Goal: Book appointment/travel/reservation

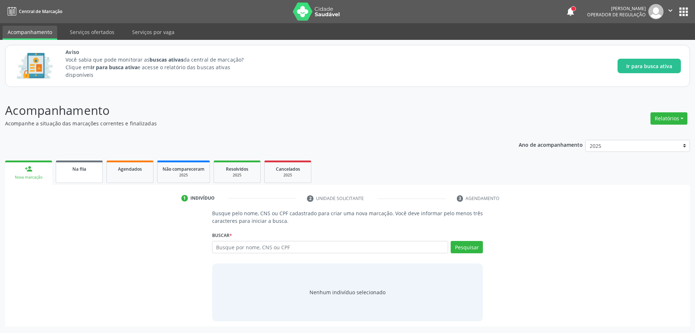
click at [72, 171] on span "Na fila" at bounding box center [79, 169] width 14 height 6
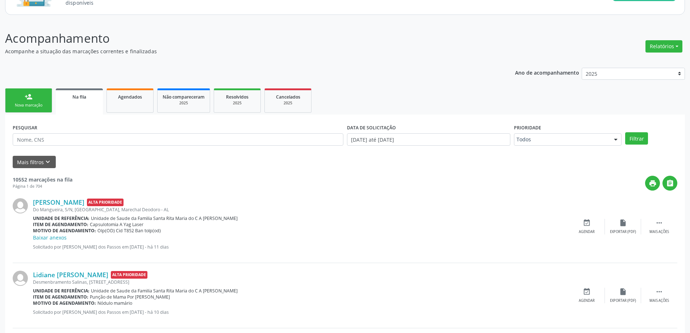
scroll to position [72, 0]
click at [79, 141] on input "text" at bounding box center [178, 139] width 331 height 12
type input "C"
click at [87, 141] on input "ANGIOLOGISTA" at bounding box center [178, 139] width 331 height 12
type input "ANGIOLOGISTA"
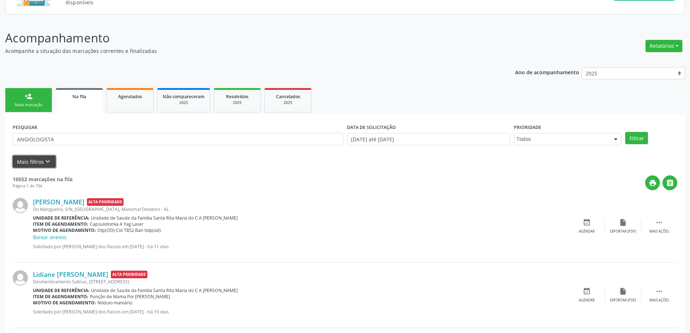
click at [44, 162] on icon "keyboard_arrow_down" at bounding box center [48, 162] width 8 height 8
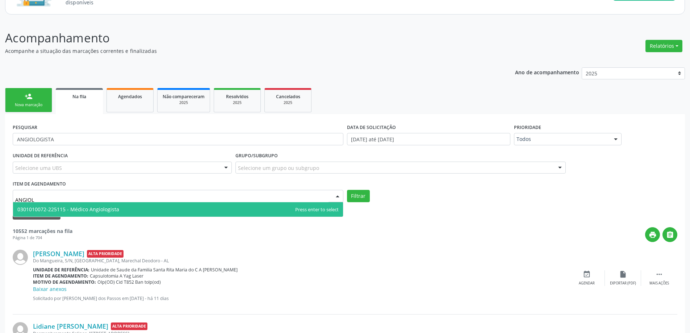
type input "ANGIOLO"
click at [71, 211] on span "0301010072-225115 - Médico Angiologista" at bounding box center [68, 209] width 102 height 7
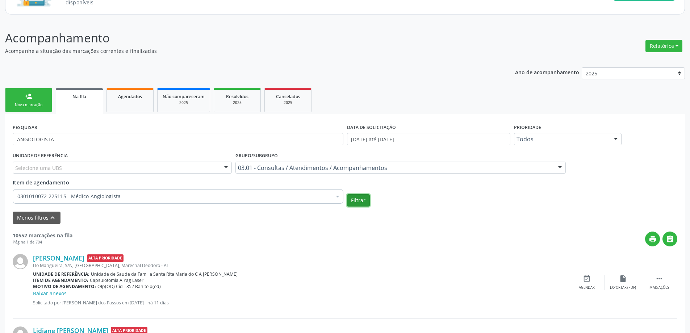
click at [357, 199] on button "Filtrar" at bounding box center [358, 200] width 23 height 12
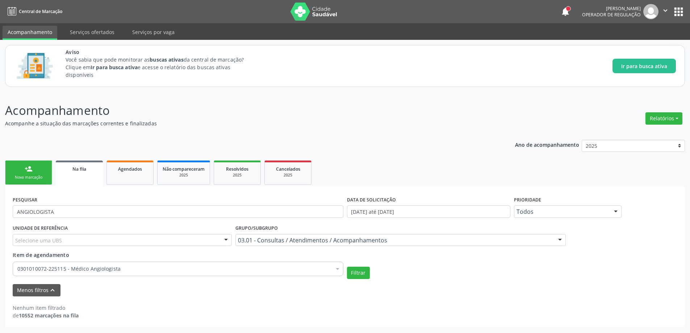
scroll to position [0, 0]
click at [355, 272] on button "Filtrar" at bounding box center [360, 273] width 23 height 12
click at [90, 214] on input "ANGIOLOGISTA" at bounding box center [179, 211] width 333 height 12
type input "A"
click at [362, 273] on button "Filtrar" at bounding box center [360, 273] width 23 height 12
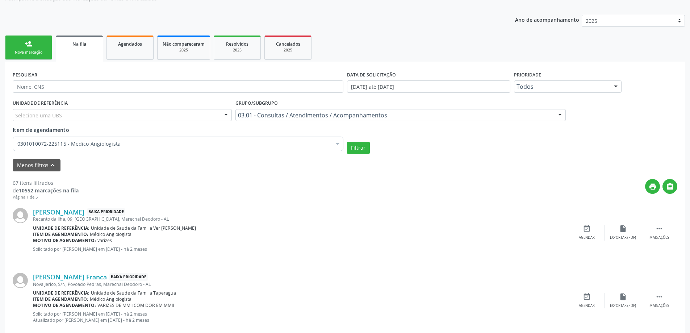
scroll to position [95, 0]
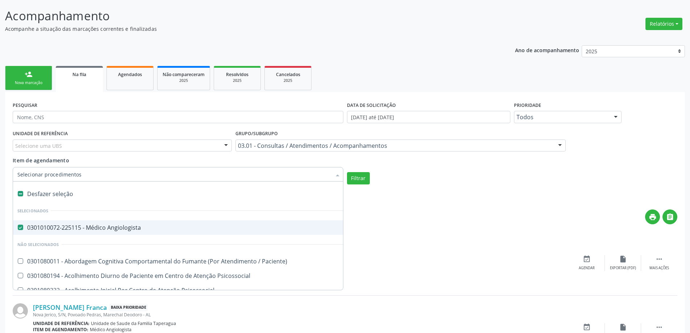
click at [21, 227] on Angiologista at bounding box center [20, 227] width 5 height 5
click at [18, 227] on Angiologista "checkbox" at bounding box center [15, 227] width 5 height 5
checkbox Angiologista "false"
click at [105, 173] on input "Item de agendamento" at bounding box center [174, 174] width 314 height 14
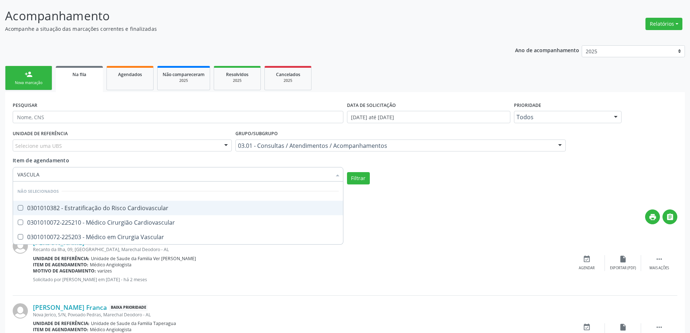
type input "VASCULAR"
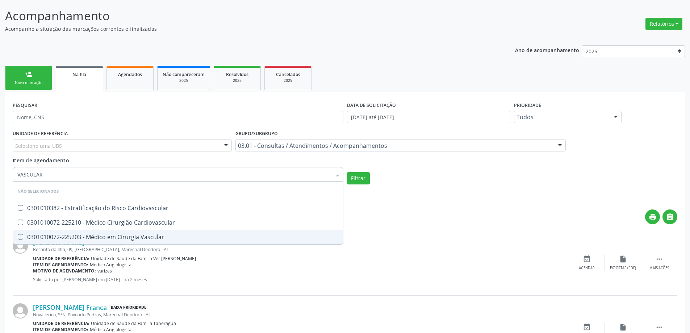
click at [17, 237] on div at bounding box center [15, 237] width 5 height 6
checkbox Vascular "true"
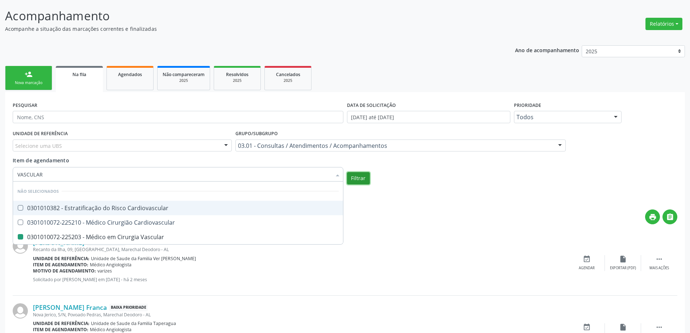
click at [364, 176] on button "Filtrar" at bounding box center [358, 178] width 23 height 12
checkbox Cardiovascular "true"
checkbox Vascular "false"
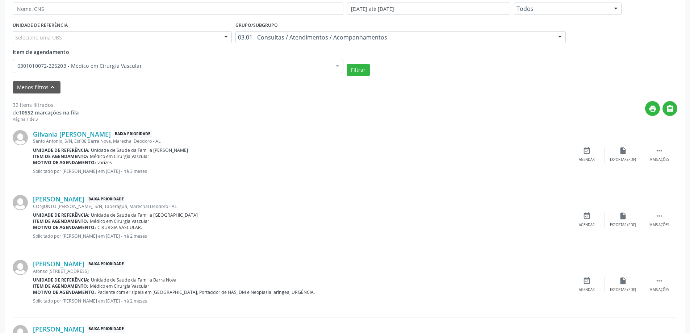
scroll to position [203, 0]
click at [589, 147] on icon "event_available" at bounding box center [587, 150] width 8 height 8
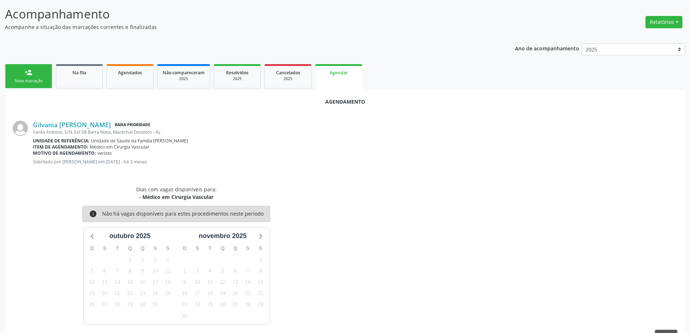
scroll to position [118, 0]
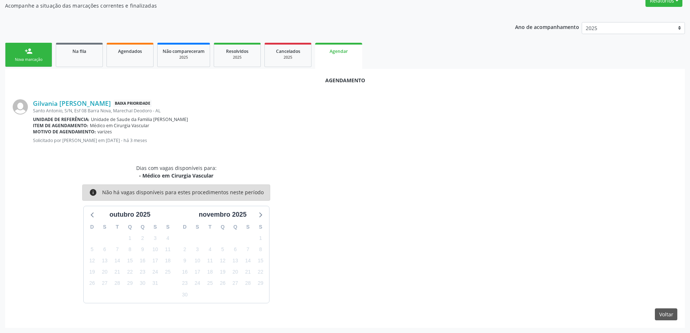
click at [510, 187] on div "Dias com vagas disponíveis para: - Médico em Cirurgia Vascular info Não há vaga…" at bounding box center [345, 233] width 675 height 139
click at [81, 55] on link "Na fila" at bounding box center [79, 55] width 47 height 24
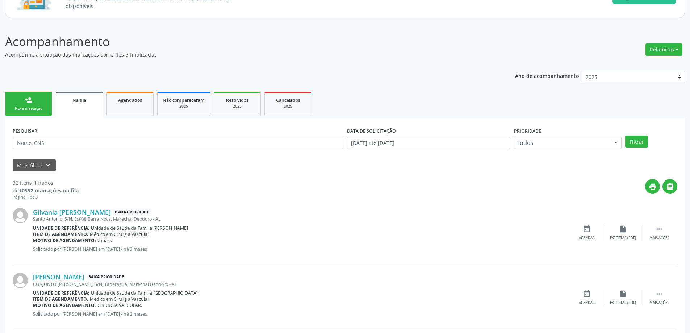
scroll to position [72, 0]
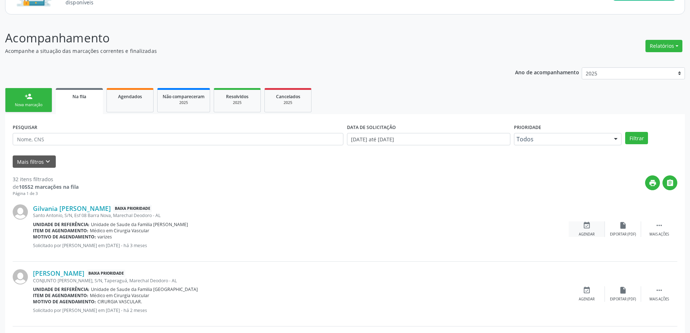
click at [590, 228] on icon "event_available" at bounding box center [587, 225] width 8 height 8
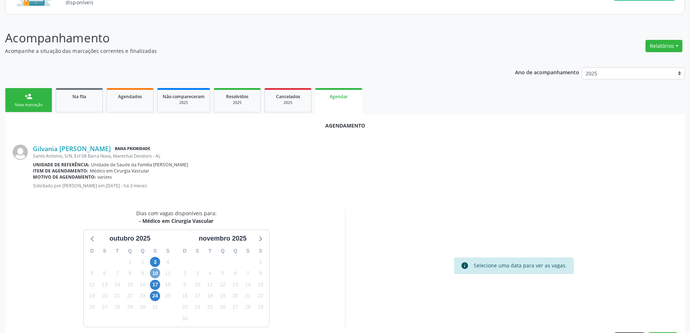
click at [155, 273] on span "10" at bounding box center [155, 273] width 10 height 10
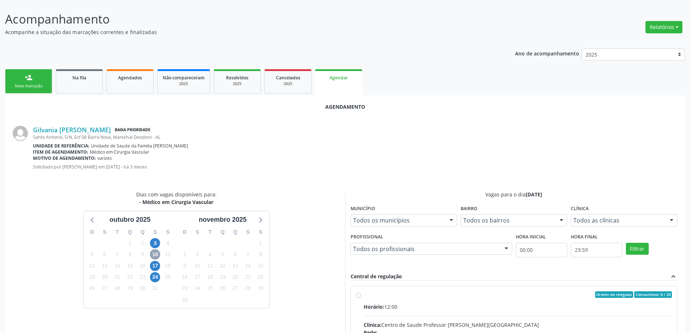
scroll to position [109, 0]
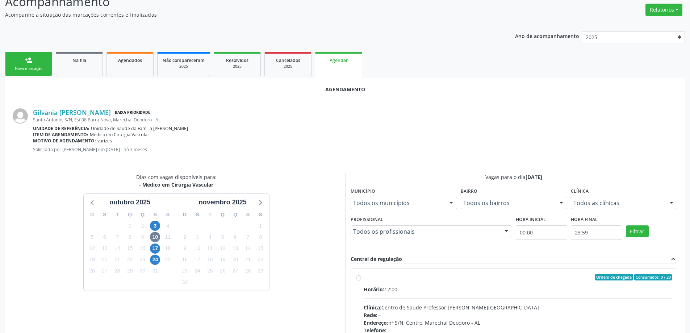
click at [364, 278] on label "Ordem de chegada Consumidos: 0 / 20 Horário: 12:00 Clínica: Centro de Saude Pro…" at bounding box center [518, 329] width 309 height 111
click at [358, 278] on input "Ordem de chegada Consumidos: 0 / 20 Horário: 12:00 Clínica: Centro de Saude Pro…" at bounding box center [358, 277] width 5 height 7
radio input "true"
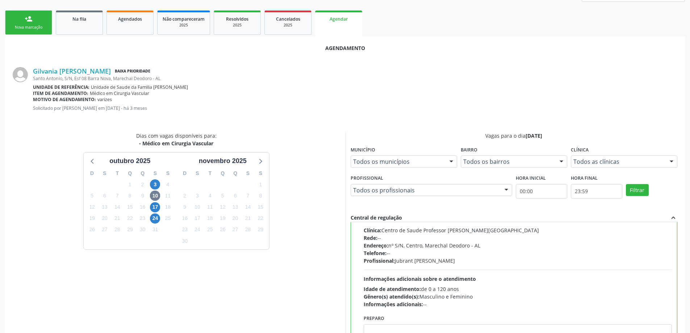
scroll to position [214, 0]
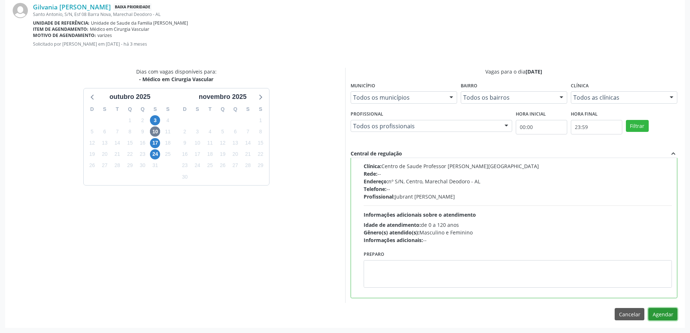
click at [667, 313] on button "Agendar" at bounding box center [662, 314] width 29 height 12
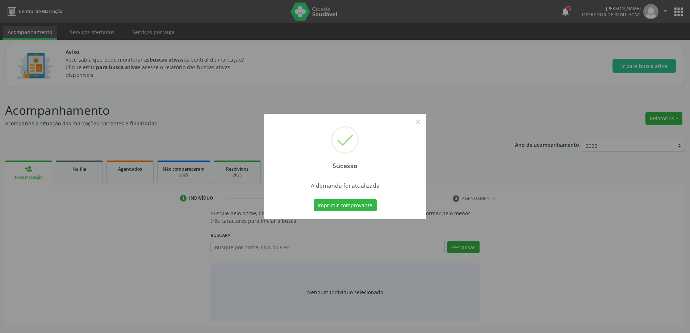
scroll to position [0, 0]
click at [417, 123] on button "×" at bounding box center [421, 122] width 12 height 12
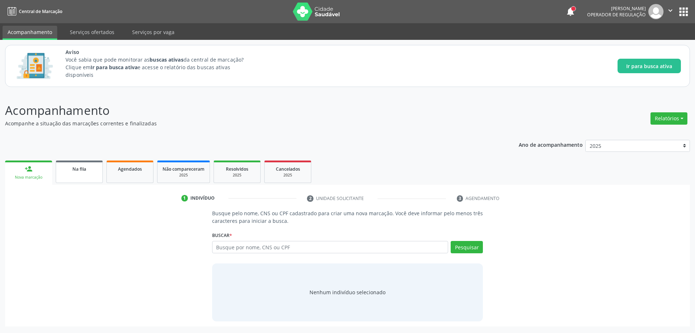
click at [67, 178] on link "Na fila" at bounding box center [79, 171] width 47 height 22
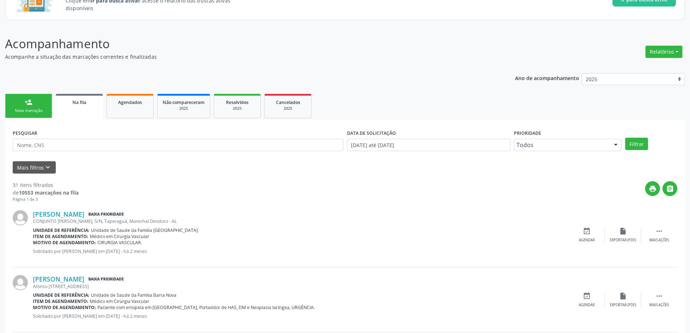
scroll to position [72, 0]
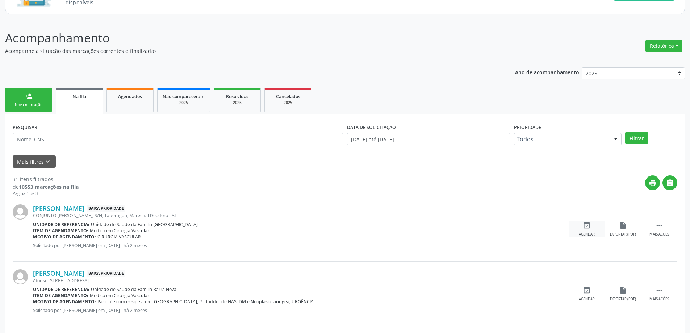
click at [588, 230] on div "event_available Agendar" at bounding box center [587, 229] width 36 height 16
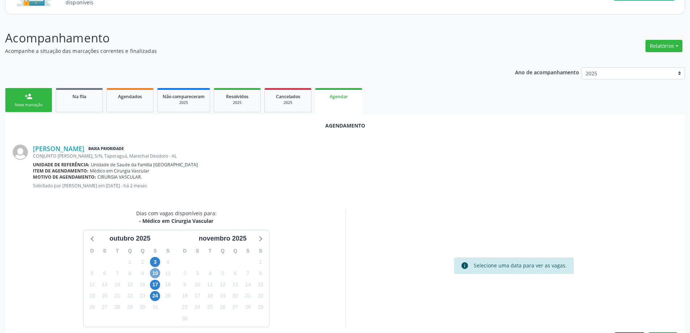
click at [153, 273] on span "10" at bounding box center [155, 273] width 10 height 10
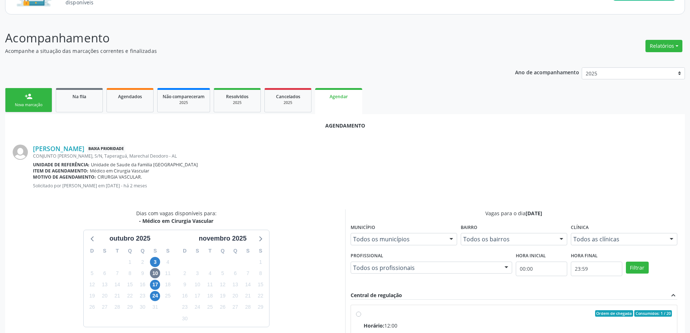
click at [357, 313] on input "Ordem de chegada Consumidos: 1 / 20 Horário: 12:00 Clínica: Centro de Saude Pro…" at bounding box center [358, 313] width 5 height 7
radio input "true"
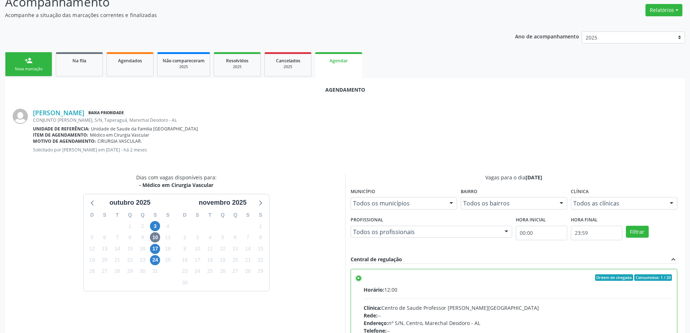
scroll to position [214, 0]
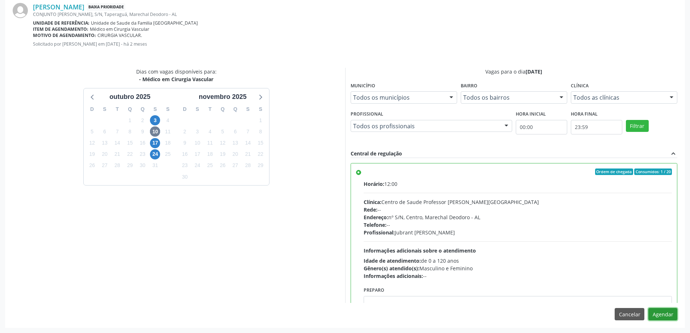
click at [663, 317] on button "Agendar" at bounding box center [662, 314] width 29 height 12
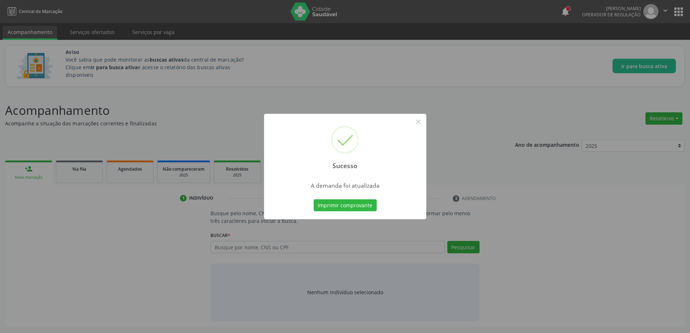
scroll to position [0, 0]
click at [418, 120] on button "×" at bounding box center [421, 122] width 12 height 12
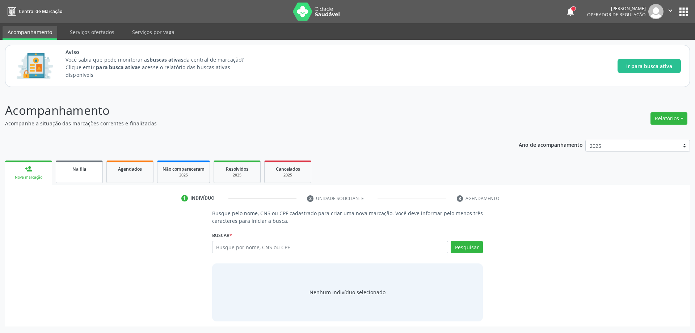
click at [83, 178] on link "Na fila" at bounding box center [79, 171] width 47 height 22
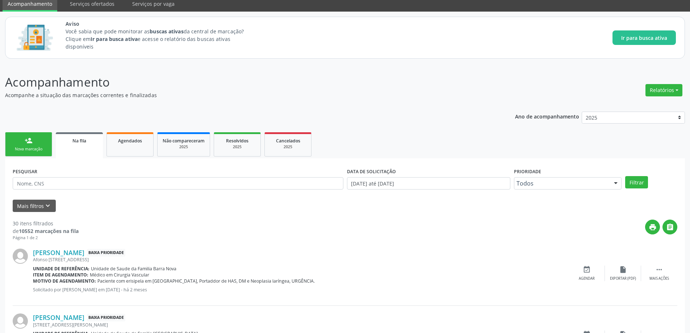
scroll to position [36, 0]
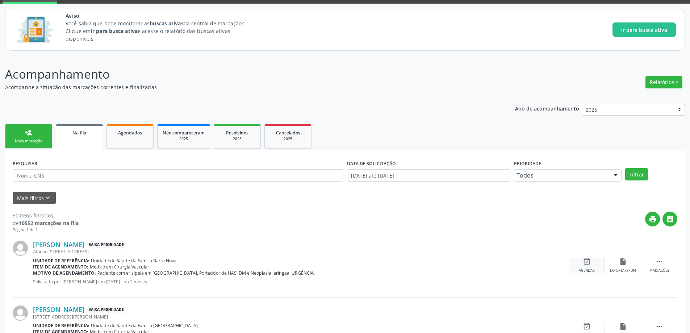
click at [583, 266] on div "event_available Agendar" at bounding box center [587, 265] width 36 height 16
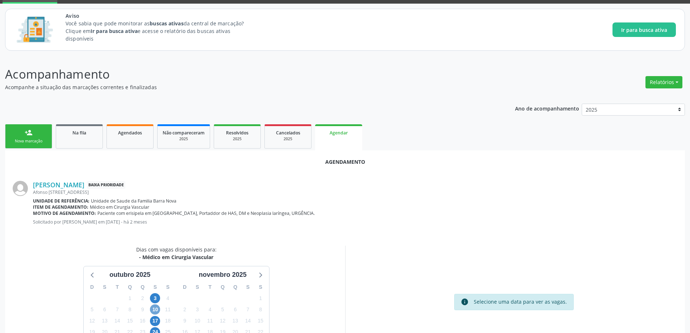
click at [154, 309] on span "10" at bounding box center [155, 309] width 10 height 10
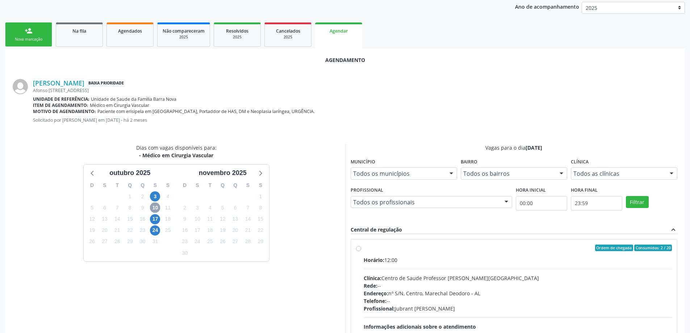
scroll to position [145, 0]
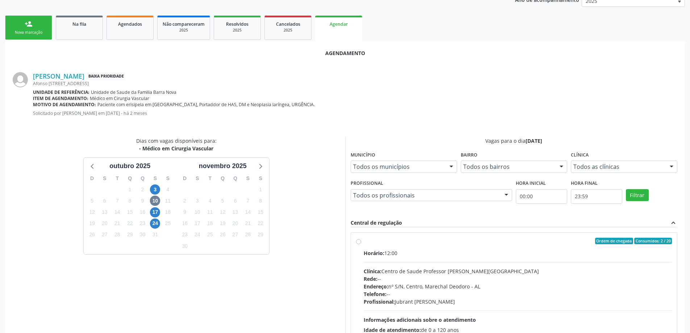
click at [361, 243] on div "Ordem de chegada Consumidos: 2 / 20 Horário: 12:00 Clínica: Centro de Saude Pro…" at bounding box center [514, 293] width 316 height 111
radio input "true"
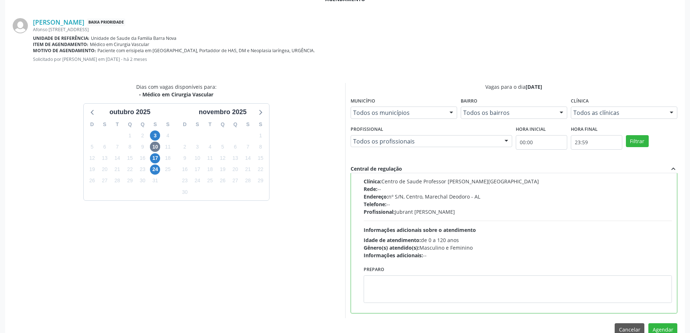
scroll to position [214, 0]
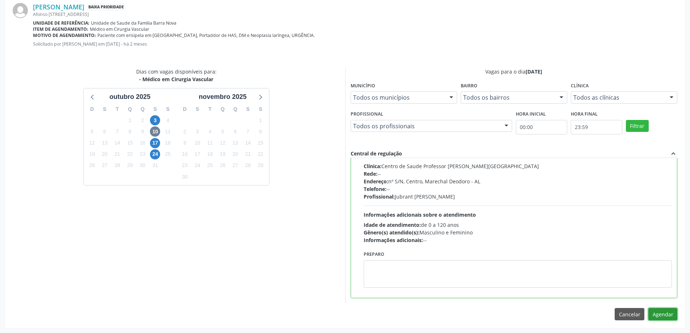
click at [657, 313] on button "Agendar" at bounding box center [662, 314] width 29 height 12
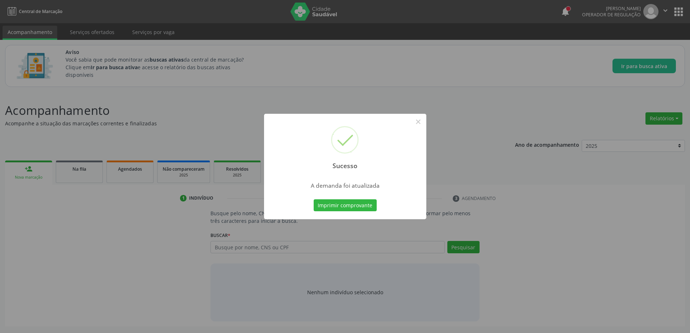
scroll to position [0, 0]
click at [418, 120] on button "×" at bounding box center [421, 122] width 12 height 12
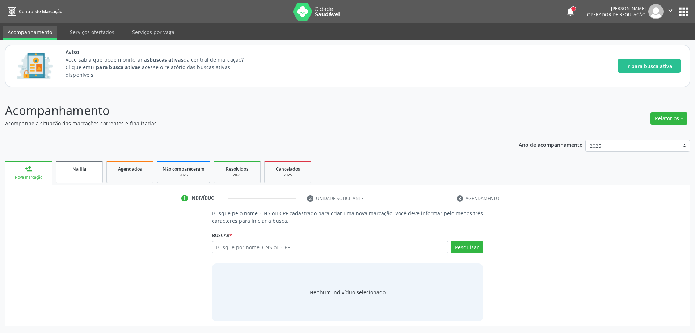
click at [72, 169] on div "Na fila" at bounding box center [79, 169] width 36 height 8
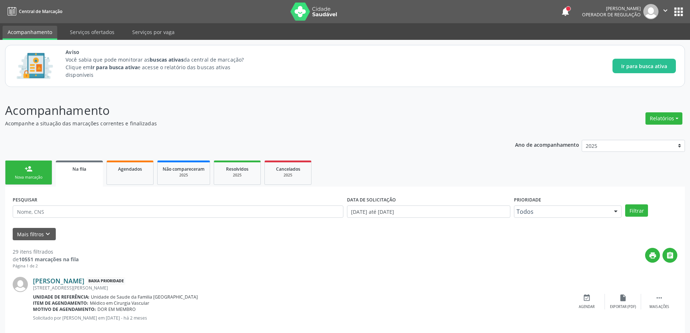
click at [71, 278] on link "[PERSON_NAME]" at bounding box center [58, 281] width 51 height 8
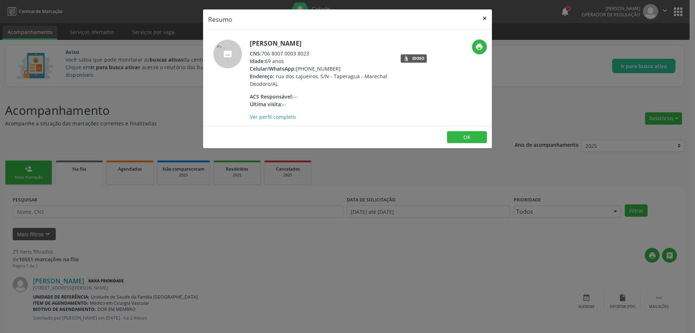
click at [487, 18] on button "×" at bounding box center [485, 18] width 14 height 18
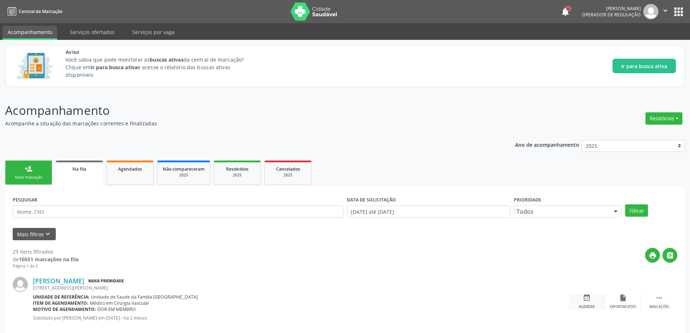
click at [585, 301] on icon "event_available" at bounding box center [587, 298] width 8 height 8
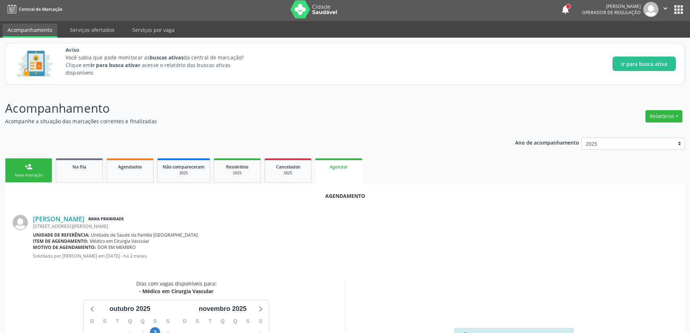
scroll to position [96, 0]
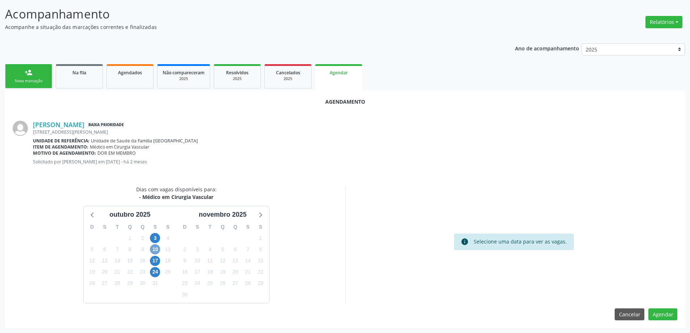
click at [153, 251] on span "10" at bounding box center [155, 249] width 10 height 10
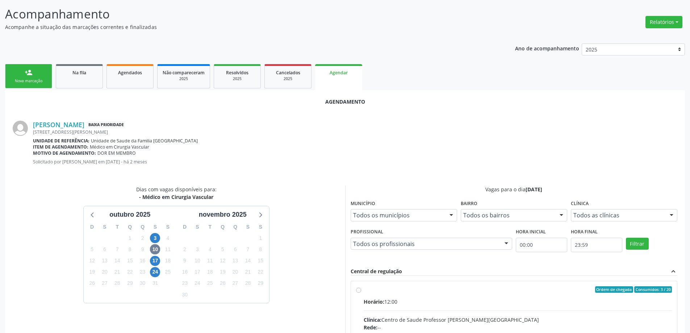
click at [357, 292] on input "Ordem de chegada Consumidos: 3 / 20 Horário: 12:00 Clínica: Centro de Saude Pro…" at bounding box center [358, 289] width 5 height 7
radio input "true"
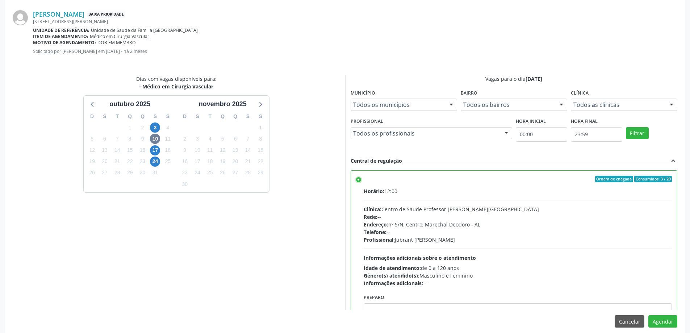
scroll to position [214, 0]
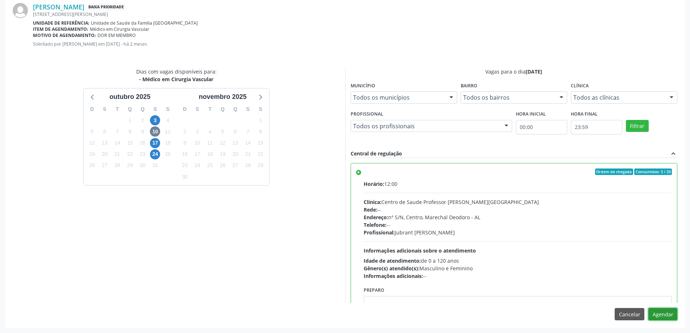
click at [658, 318] on button "Agendar" at bounding box center [662, 314] width 29 height 12
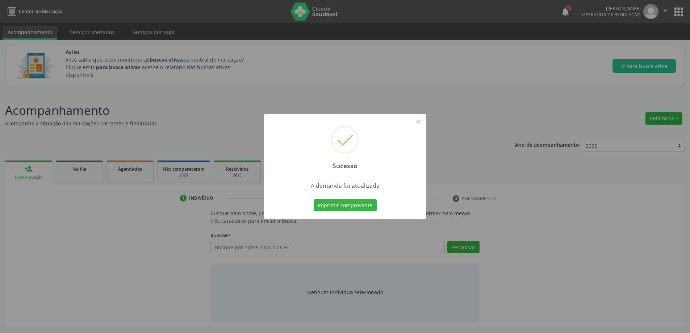
scroll to position [0, 0]
click at [422, 124] on button "×" at bounding box center [421, 122] width 12 height 12
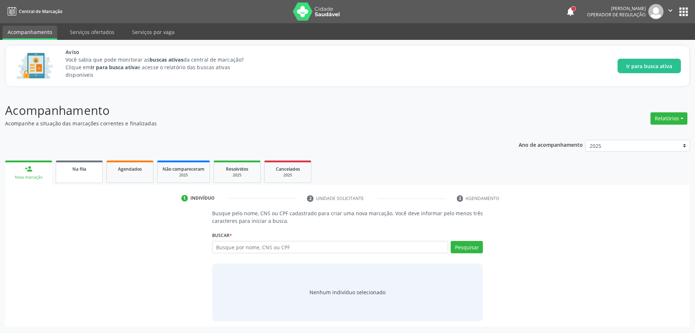
click at [76, 176] on link "Na fila" at bounding box center [79, 171] width 47 height 22
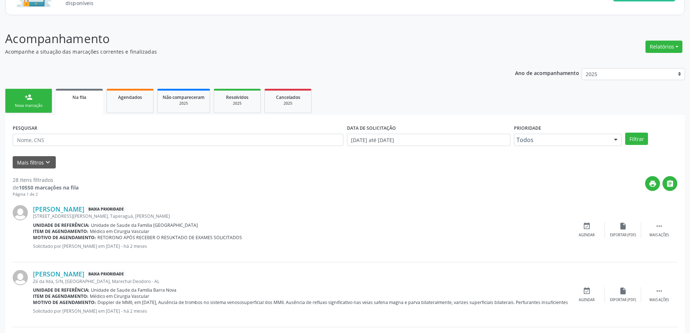
scroll to position [72, 0]
click at [584, 229] on icon "event_available" at bounding box center [587, 225] width 8 height 8
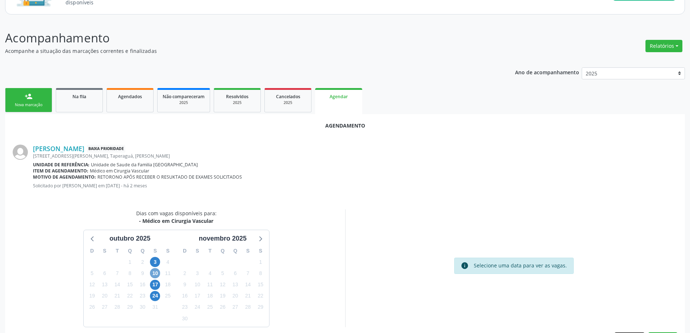
click at [154, 276] on span "10" at bounding box center [155, 273] width 10 height 10
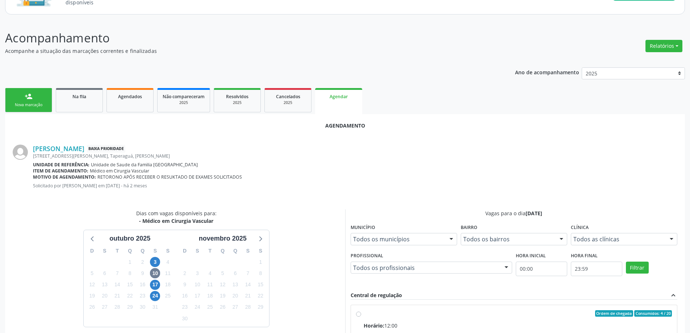
radio input "true"
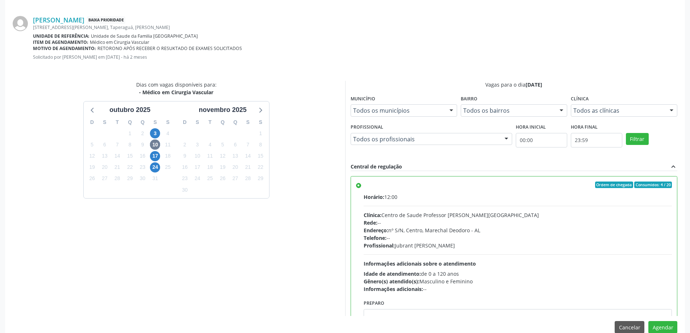
scroll to position [214, 0]
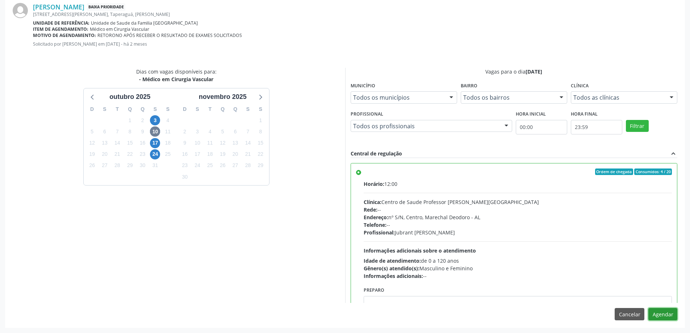
click at [660, 315] on button "Agendar" at bounding box center [662, 314] width 29 height 12
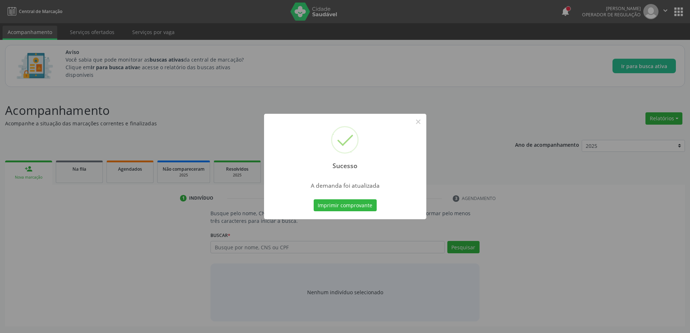
scroll to position [0, 0]
click at [424, 121] on button "×" at bounding box center [421, 122] width 12 height 12
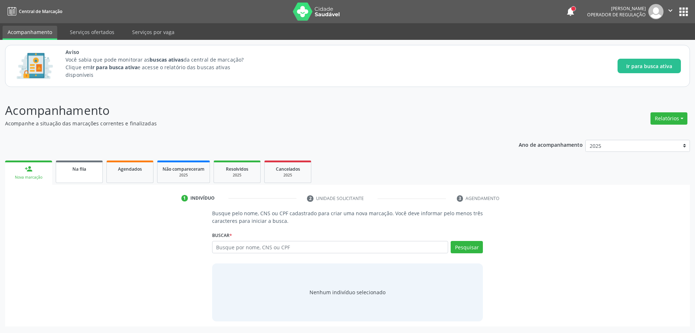
click at [80, 171] on span "Na fila" at bounding box center [79, 169] width 14 height 6
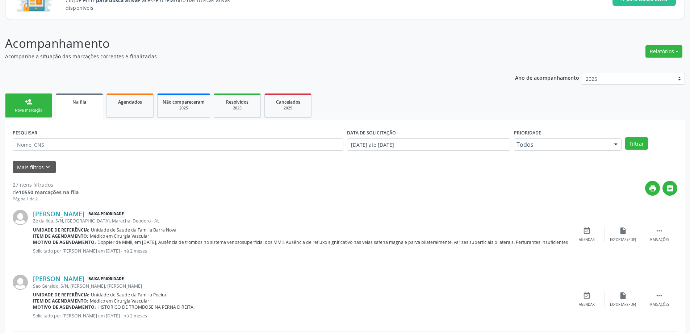
scroll to position [72, 0]
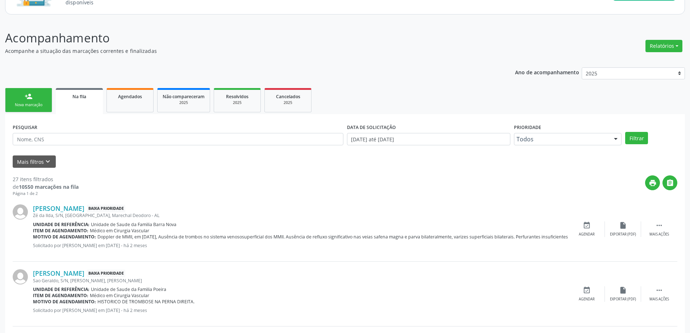
click at [591, 220] on div "[PERSON_NAME] Baixa Prioridade Zé da Ilda, S/N, [GEOGRAPHIC_DATA], [GEOGRAPHIC_…" at bounding box center [345, 229] width 665 height 65
click at [587, 226] on icon "event_available" at bounding box center [587, 225] width 8 height 8
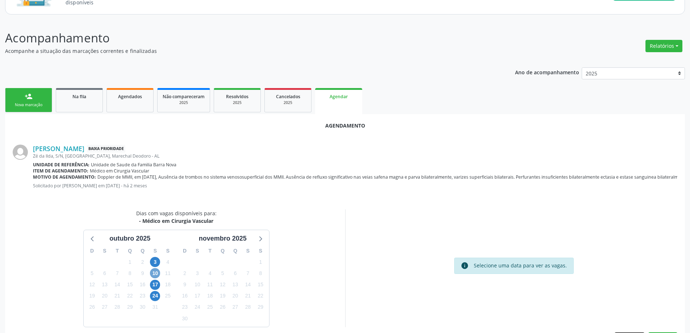
click at [155, 274] on span "10" at bounding box center [155, 273] width 10 height 10
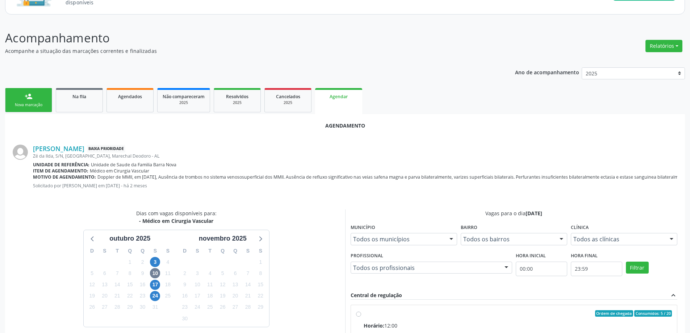
click at [357, 315] on input "Ordem de chegada Consumidos: 5 / 20 Horário: 12:00 Clínica: Centro de Saude Pro…" at bounding box center [358, 313] width 5 height 7
radio input "true"
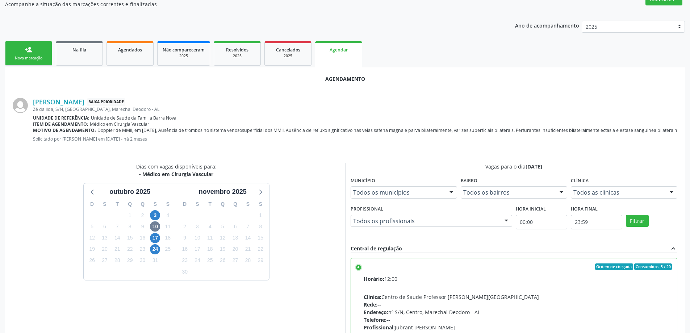
scroll to position [214, 0]
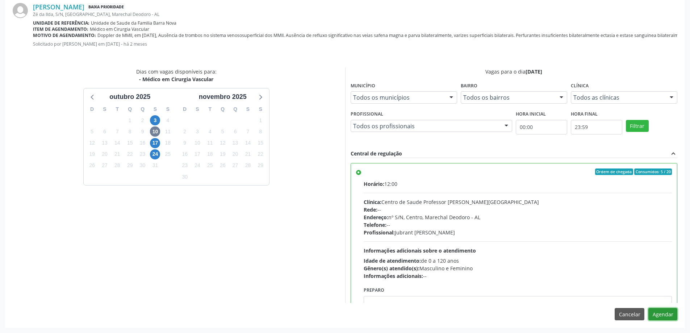
click at [661, 315] on button "Agendar" at bounding box center [662, 314] width 29 height 12
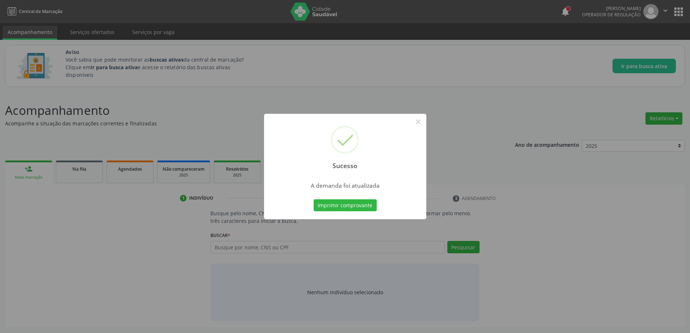
scroll to position [0, 0]
click at [422, 120] on button "×" at bounding box center [421, 122] width 12 height 12
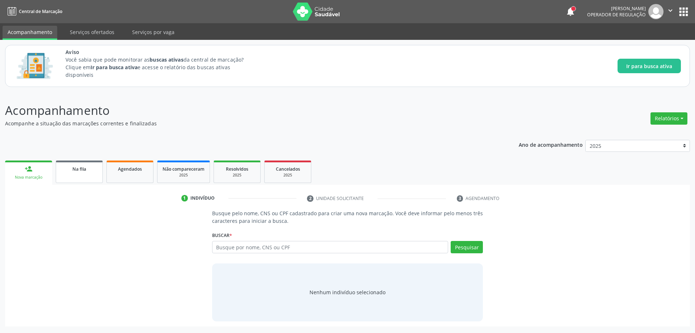
click at [71, 172] on div "Na fila" at bounding box center [79, 169] width 36 height 8
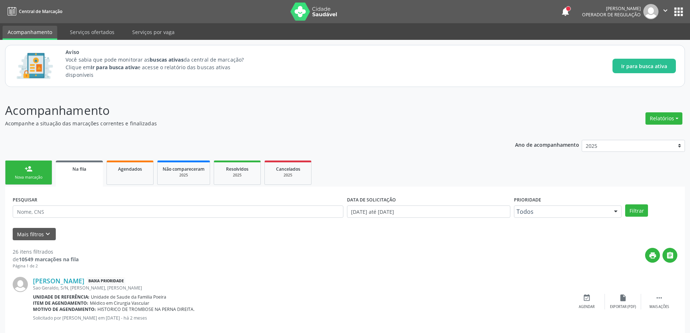
scroll to position [36, 0]
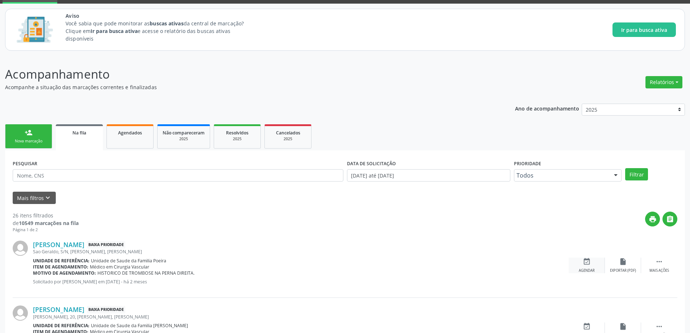
click at [583, 261] on icon "event_available" at bounding box center [587, 261] width 8 height 8
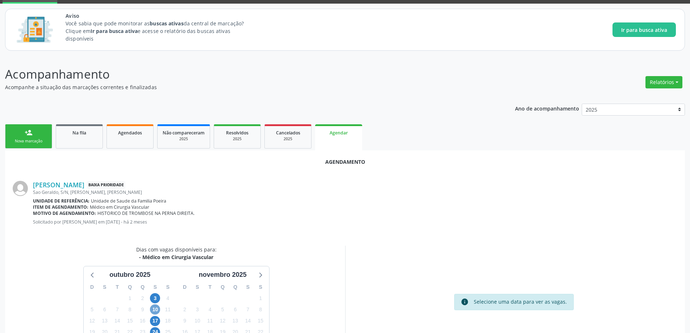
click at [155, 307] on span "10" at bounding box center [155, 309] width 10 height 10
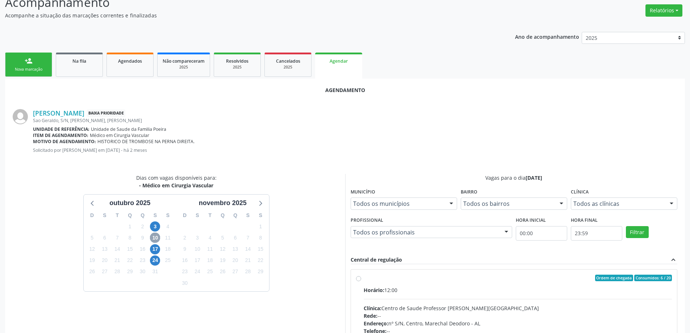
scroll to position [109, 0]
click at [364, 278] on label "Ordem de chegada Consumidos: 6 / 20 Horário: 12:00 Clínica: Centro de Saude Pro…" at bounding box center [518, 329] width 309 height 111
click at [356, 278] on input "Ordem de chegada Consumidos: 6 / 20 Horário: 12:00 Clínica: Centro de Saude Pro…" at bounding box center [358, 277] width 5 height 7
radio input "true"
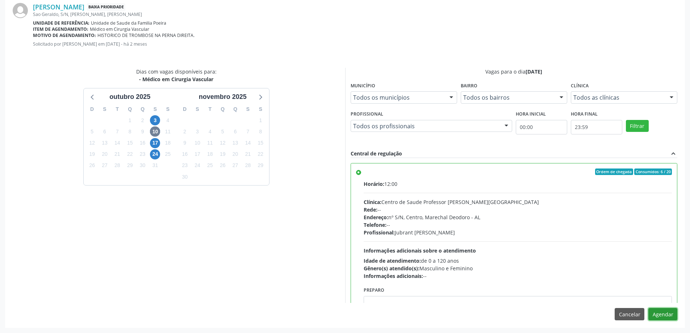
click at [658, 312] on button "Agendar" at bounding box center [662, 314] width 29 height 12
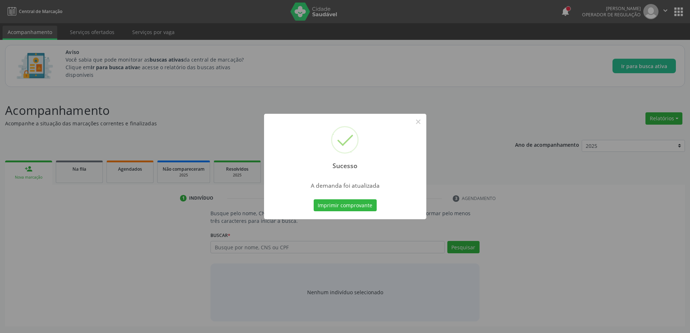
scroll to position [0, 0]
click at [419, 119] on button "×" at bounding box center [421, 122] width 12 height 12
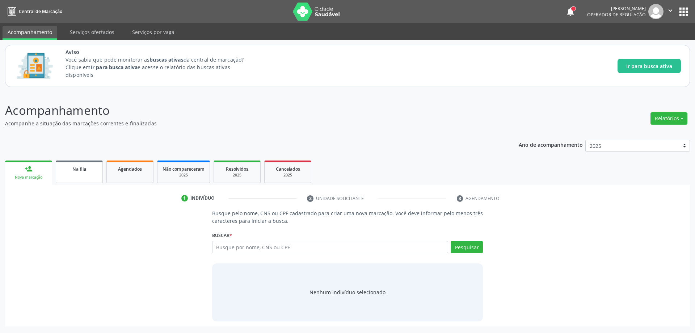
click at [66, 177] on link "Na fila" at bounding box center [79, 171] width 47 height 22
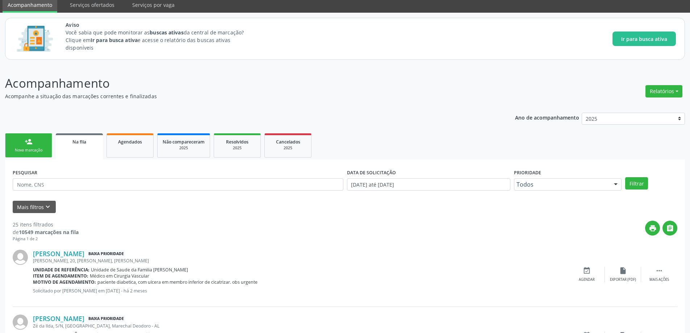
scroll to position [109, 0]
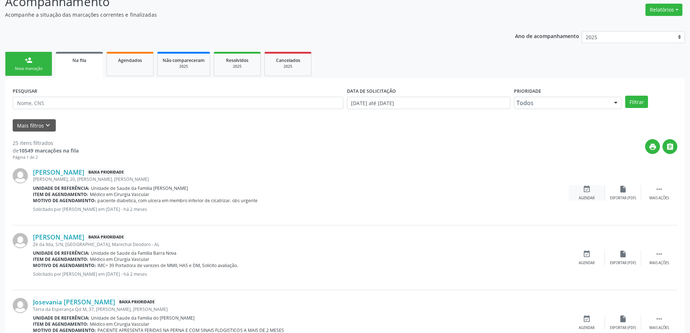
click at [587, 190] on icon "event_available" at bounding box center [587, 189] width 8 height 8
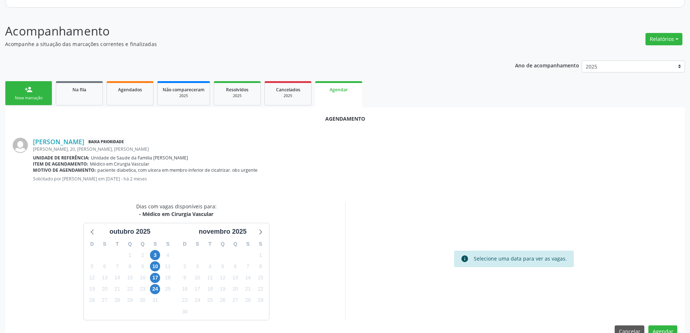
scroll to position [96, 0]
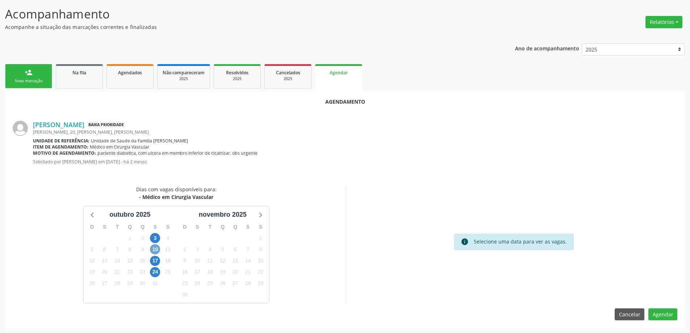
click at [156, 249] on span "10" at bounding box center [155, 249] width 10 height 10
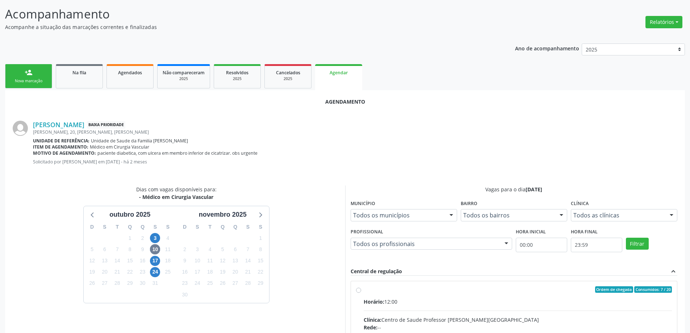
click at [360, 289] on input "Ordem de chegada Consumidos: 7 / 20 Horário: 12:00 Clínica: Centro de Saude Pro…" at bounding box center [358, 289] width 5 height 7
radio input "true"
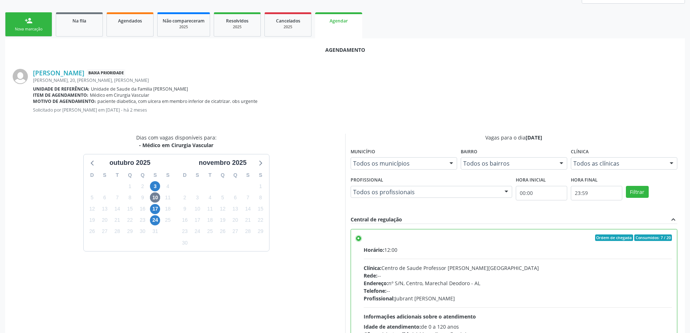
scroll to position [214, 0]
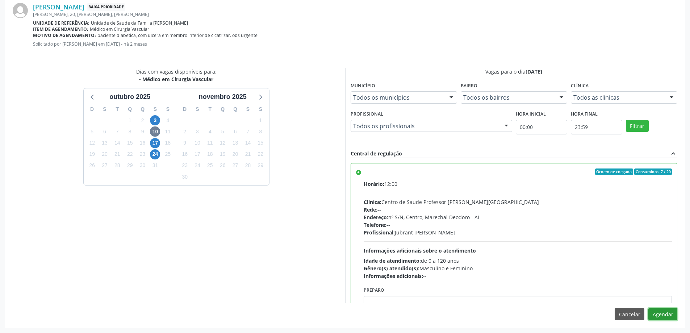
click at [669, 314] on button "Agendar" at bounding box center [662, 314] width 29 height 12
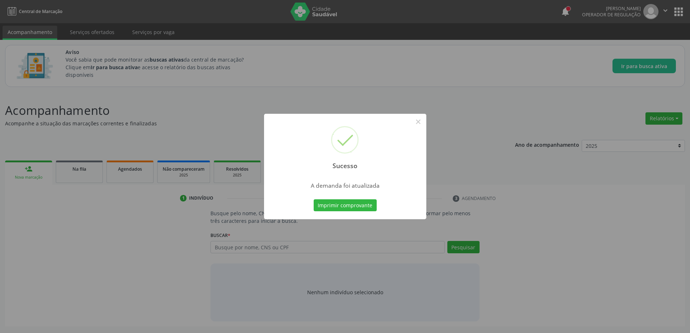
scroll to position [0, 0]
click at [423, 123] on button "×" at bounding box center [421, 122] width 12 height 12
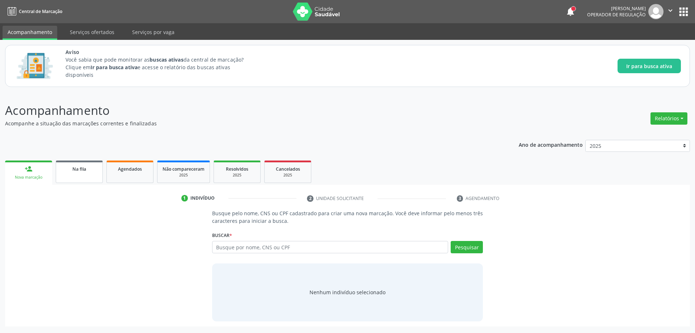
click at [67, 175] on link "Na fila" at bounding box center [79, 171] width 47 height 22
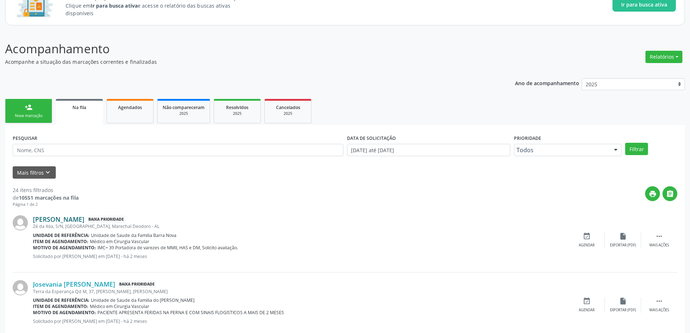
scroll to position [72, 0]
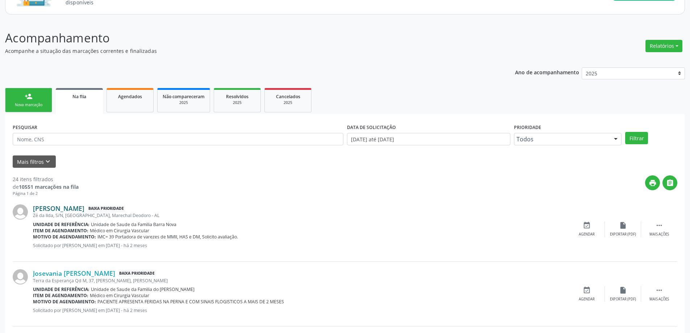
click at [55, 208] on link "[PERSON_NAME]" at bounding box center [58, 208] width 51 height 8
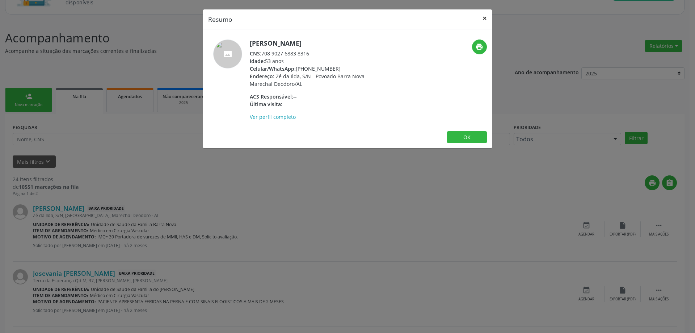
click at [482, 20] on button "×" at bounding box center [485, 18] width 14 height 18
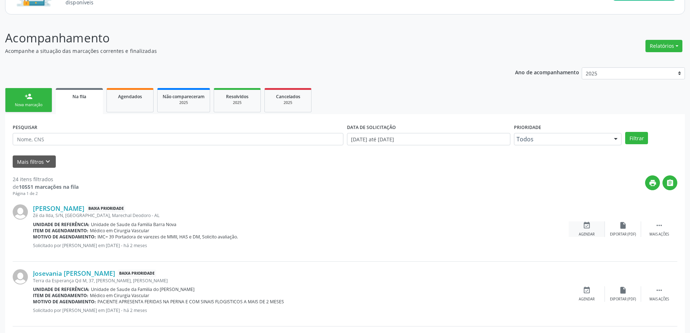
click at [584, 225] on icon "event_available" at bounding box center [587, 225] width 8 height 8
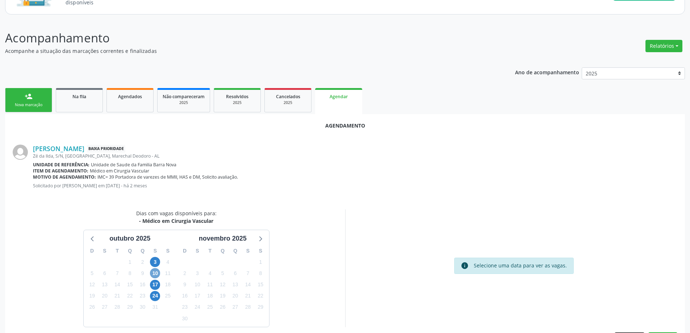
click at [156, 274] on span "10" at bounding box center [155, 273] width 10 height 10
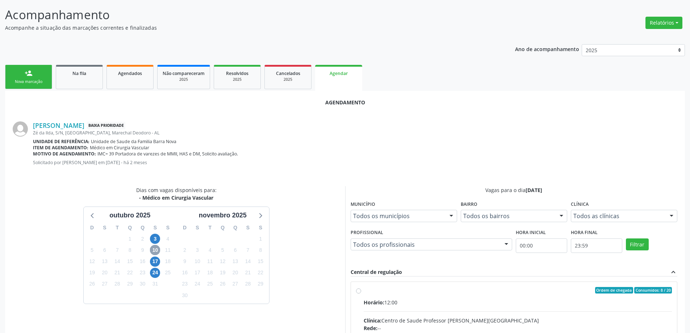
scroll to position [109, 0]
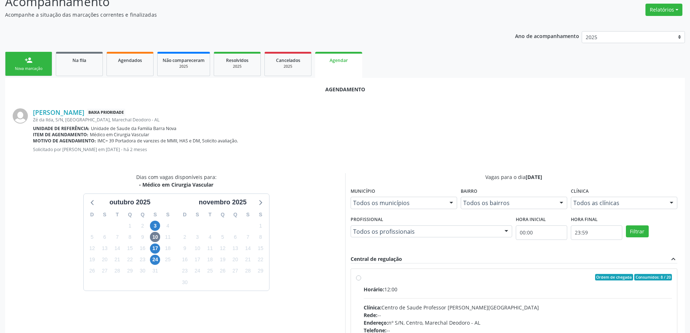
click at [364, 276] on label "Ordem de chegada Consumidos: 8 / 20 Horário: 12:00 Clínica: Centro de Saude Pro…" at bounding box center [518, 329] width 309 height 111
click at [356, 276] on input "Ordem de chegada Consumidos: 8 / 20 Horário: 12:00 Clínica: Centro de Saude Pro…" at bounding box center [358, 277] width 5 height 7
radio input "true"
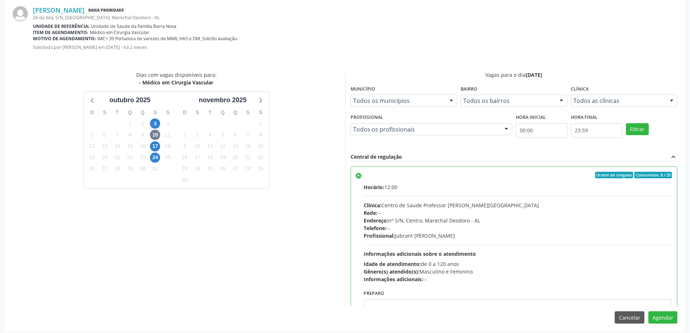
scroll to position [214, 0]
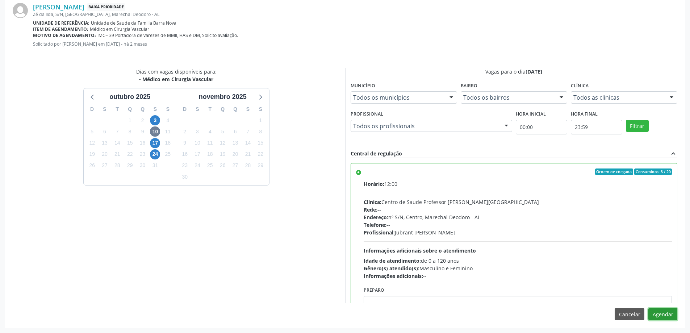
click at [666, 314] on button "Agendar" at bounding box center [662, 314] width 29 height 12
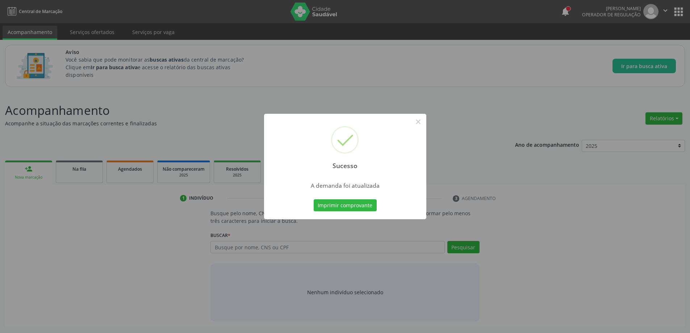
scroll to position [0, 0]
click at [422, 122] on button "×" at bounding box center [421, 122] width 12 height 12
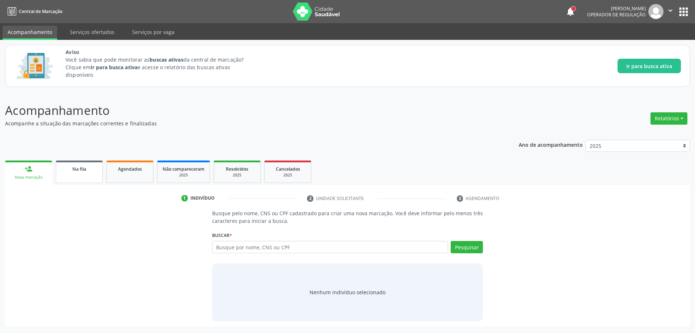
click at [76, 172] on span "Na fila" at bounding box center [79, 169] width 14 height 6
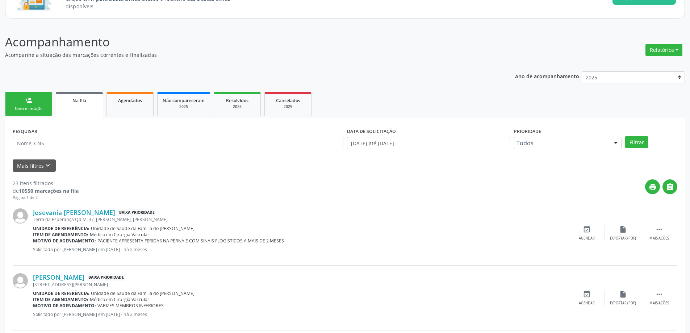
scroll to position [72, 0]
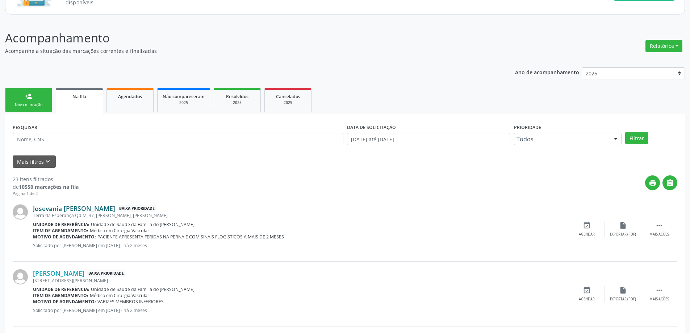
click at [68, 207] on link "Josevania [PERSON_NAME]" at bounding box center [74, 208] width 82 height 8
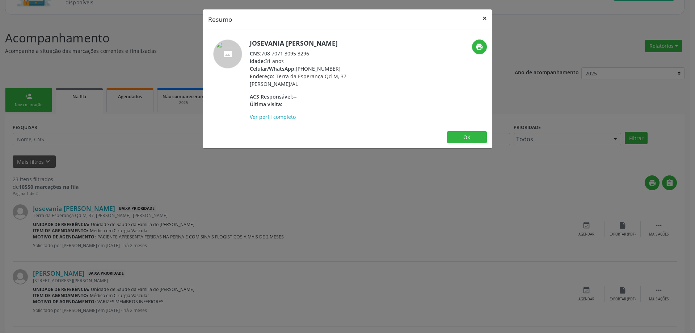
click at [486, 19] on button "×" at bounding box center [485, 18] width 14 height 18
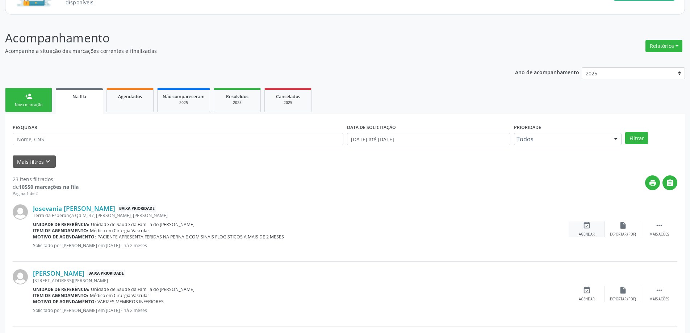
click at [585, 224] on icon "event_available" at bounding box center [587, 225] width 8 height 8
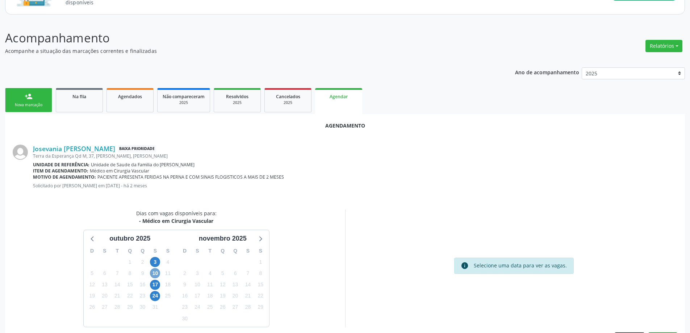
click at [152, 274] on span "10" at bounding box center [155, 273] width 10 height 10
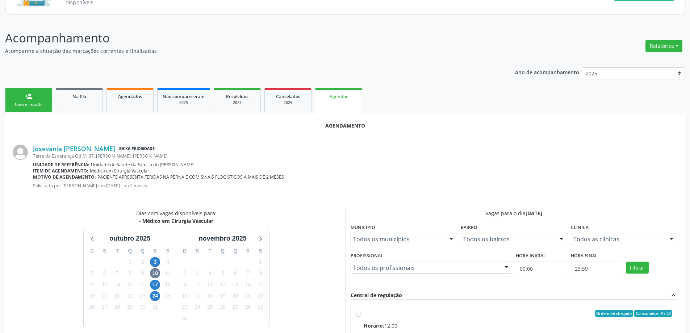
click at [359, 313] on input "Ordem de chegada Consumidos: 9 / 20 Horário: 12:00 Clínica: Centro de Saude Pro…" at bounding box center [358, 313] width 5 height 7
radio input "true"
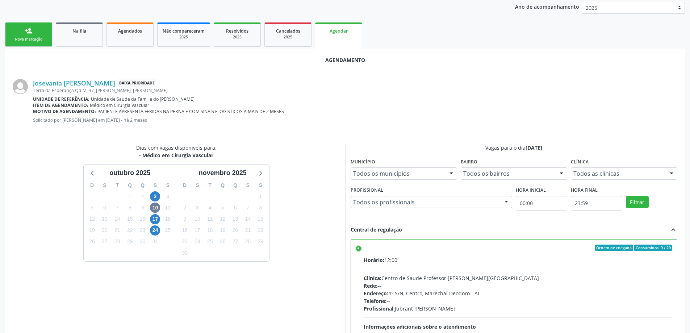
scroll to position [214, 0]
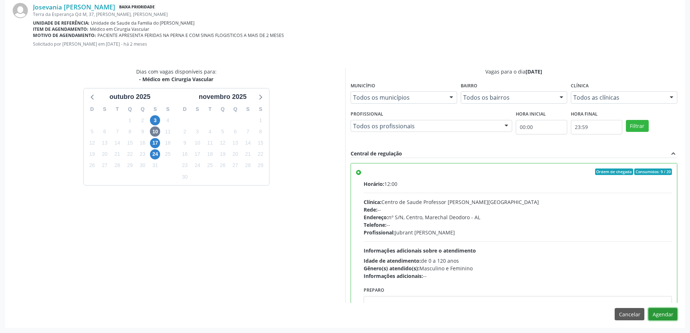
click at [667, 316] on button "Agendar" at bounding box center [662, 314] width 29 height 12
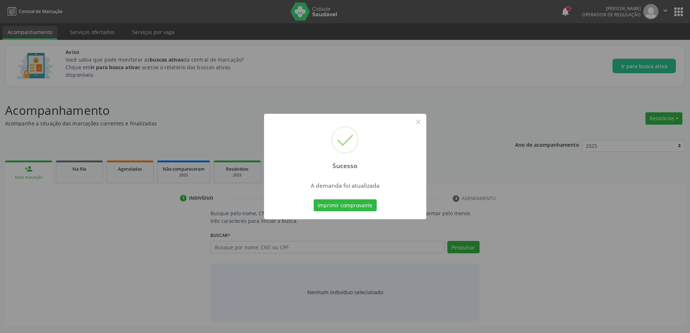
scroll to position [0, 0]
click at [420, 121] on button "×" at bounding box center [421, 122] width 12 height 12
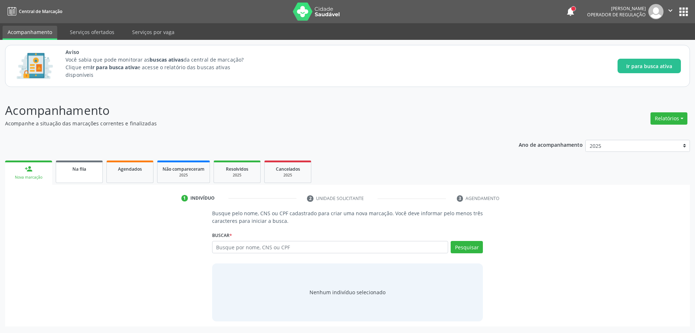
click at [82, 176] on link "Na fila" at bounding box center [79, 171] width 47 height 22
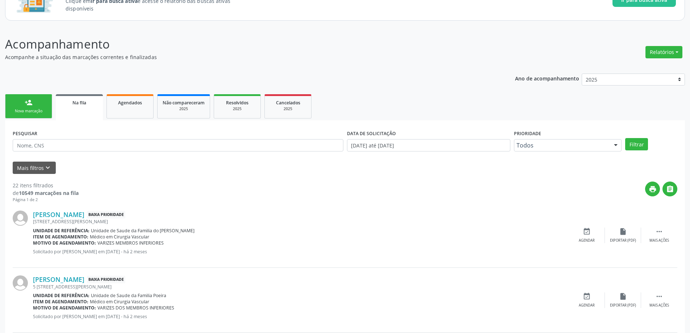
scroll to position [72, 0]
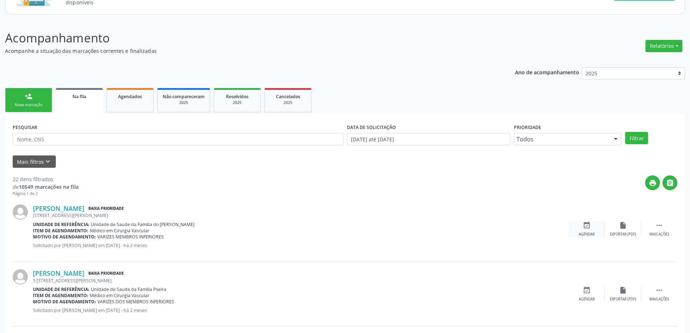
click at [583, 228] on icon "event_available" at bounding box center [587, 225] width 8 height 8
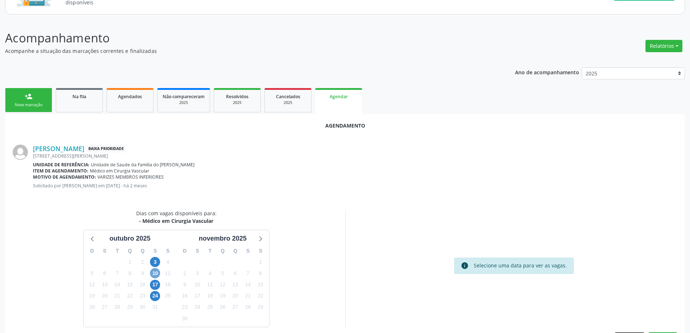
click at [157, 273] on span "10" at bounding box center [155, 273] width 10 height 10
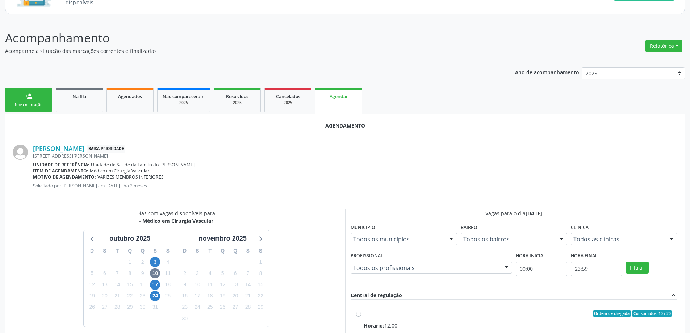
click at [357, 315] on input "Ordem de chegada Consumidos: 10 / 20 Horário: 12:00 Clínica: Centro de Saude Pr…" at bounding box center [358, 313] width 5 height 7
radio input "true"
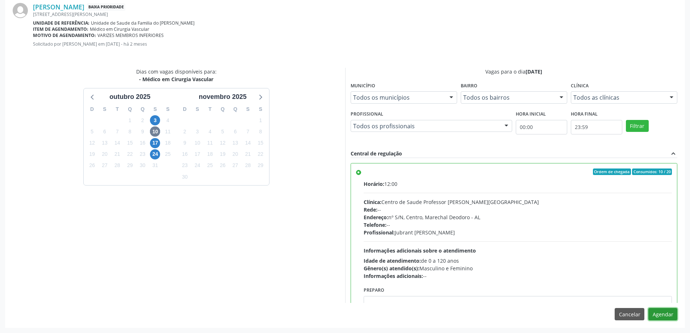
click at [666, 310] on button "Agendar" at bounding box center [662, 314] width 29 height 12
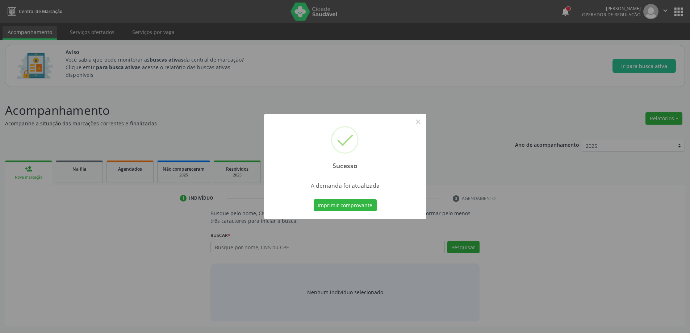
scroll to position [0, 0]
click at [419, 124] on button "×" at bounding box center [421, 122] width 12 height 12
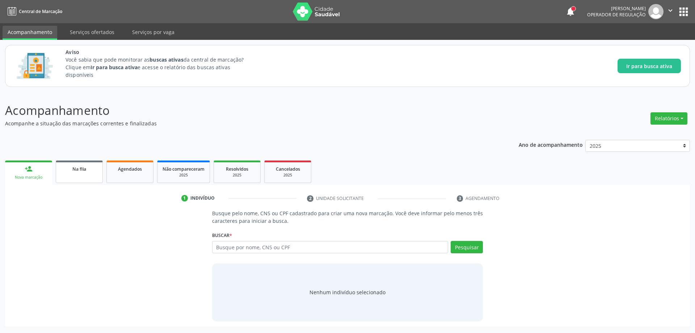
click at [76, 176] on link "Na fila" at bounding box center [79, 171] width 47 height 22
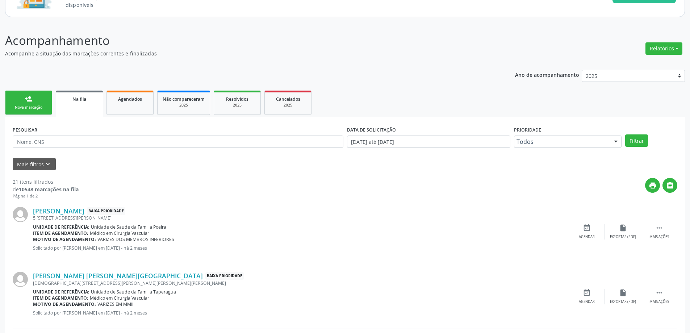
scroll to position [72, 0]
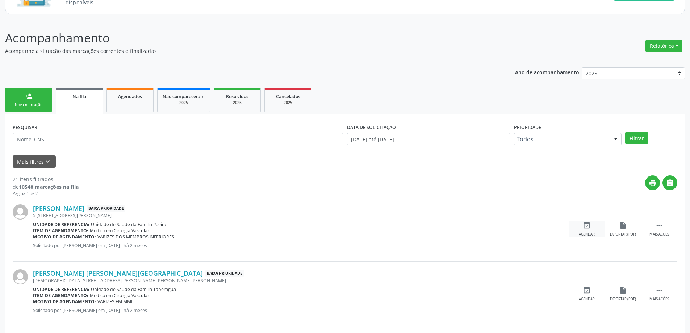
click at [583, 225] on icon "event_available" at bounding box center [587, 225] width 8 height 8
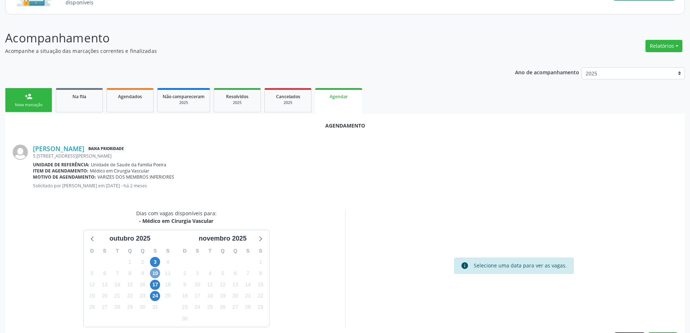
click at [155, 273] on span "10" at bounding box center [155, 273] width 10 height 10
click at [157, 273] on span "10" at bounding box center [155, 273] width 10 height 10
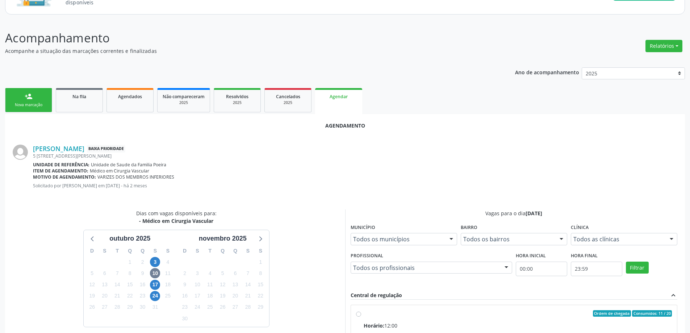
click at [357, 313] on input "Ordem de chegada Consumidos: 11 / 20 Horário: 12:00 Clínica: Centro de Saude Pr…" at bounding box center [358, 313] width 5 height 7
radio input "true"
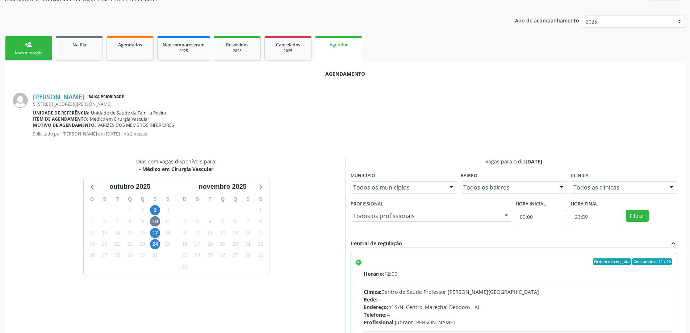
scroll to position [214, 0]
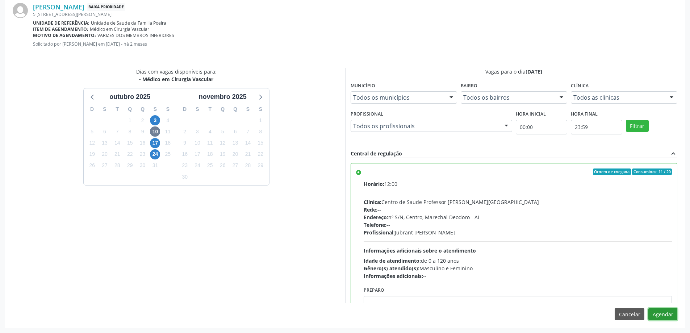
click at [660, 313] on button "Agendar" at bounding box center [662, 314] width 29 height 12
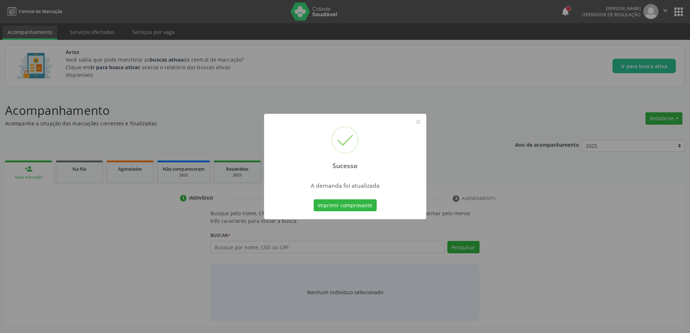
scroll to position [0, 0]
click at [422, 120] on button "×" at bounding box center [421, 122] width 12 height 12
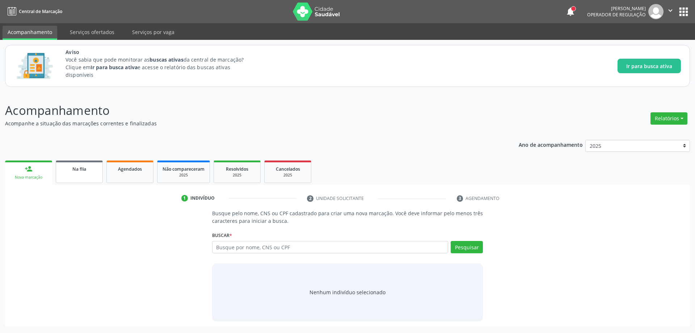
click at [86, 173] on link "Na fila" at bounding box center [79, 171] width 47 height 22
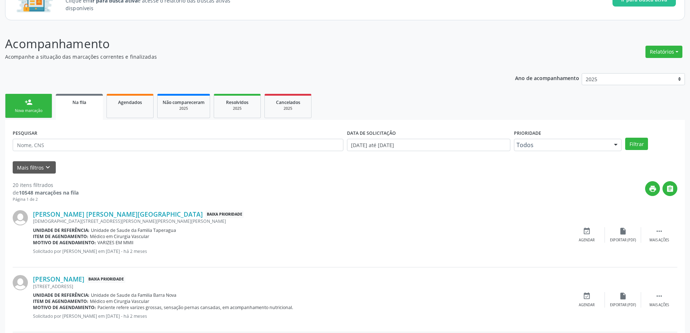
scroll to position [72, 0]
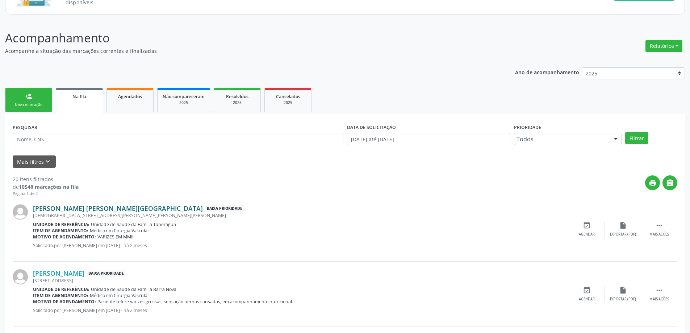
click at [76, 211] on link "[PERSON_NAME] [PERSON_NAME][GEOGRAPHIC_DATA]" at bounding box center [118, 208] width 170 height 8
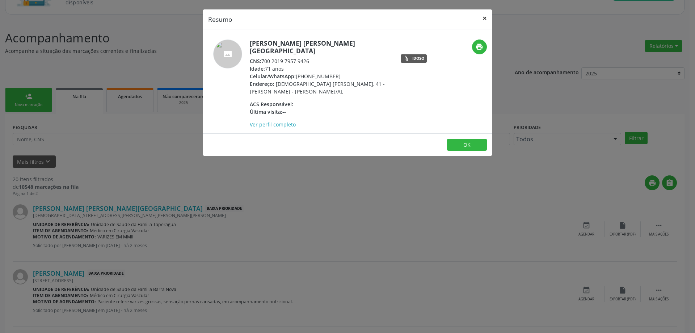
click at [482, 20] on button "×" at bounding box center [485, 18] width 14 height 18
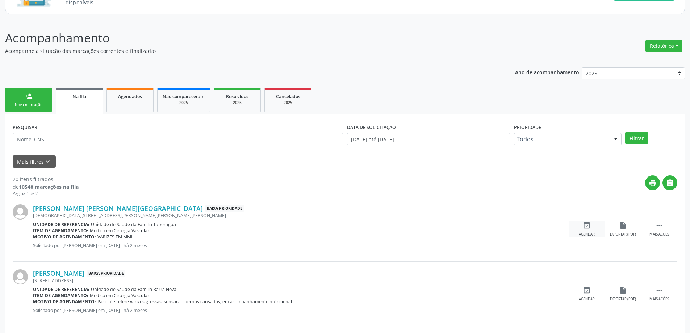
click at [583, 225] on icon "event_available" at bounding box center [587, 225] width 8 height 8
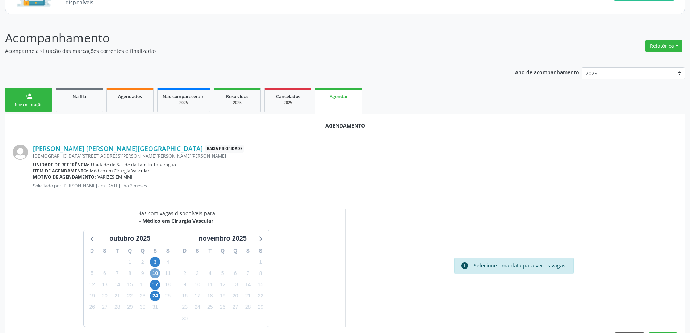
click at [155, 273] on span "10" at bounding box center [155, 273] width 10 height 10
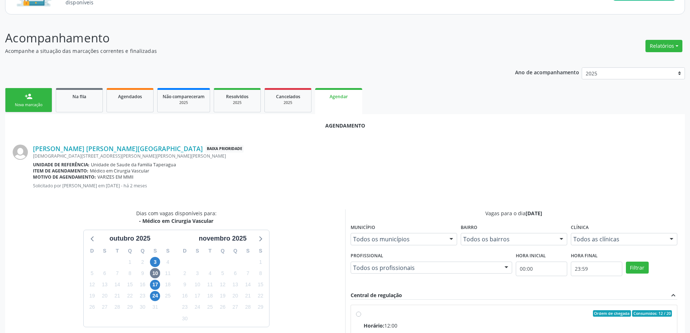
radio input "true"
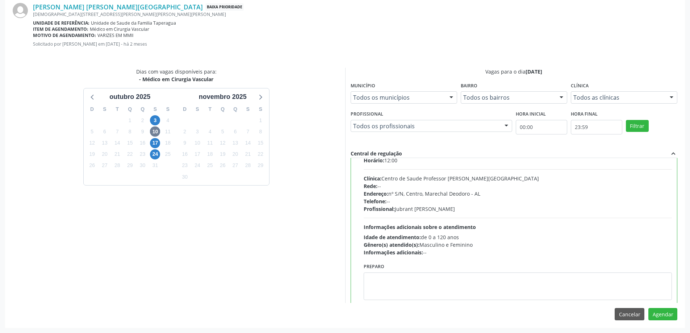
scroll to position [36, 0]
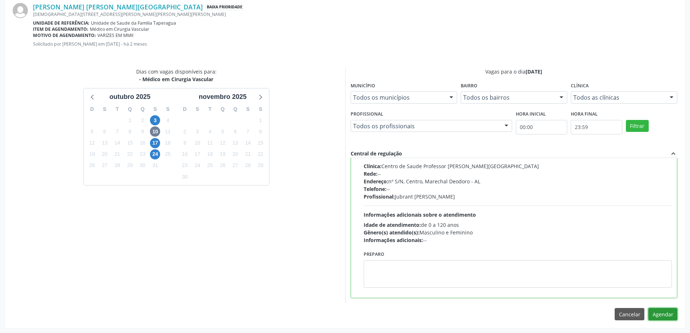
click at [663, 318] on button "Agendar" at bounding box center [662, 314] width 29 height 12
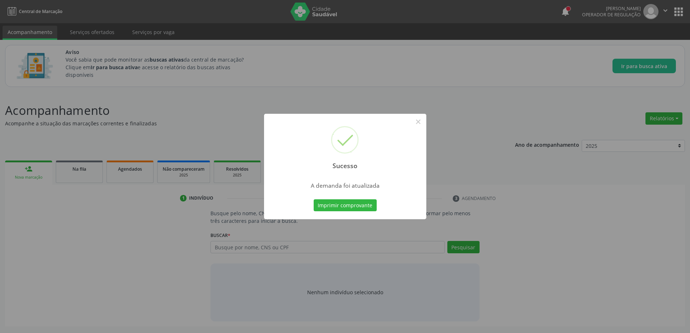
scroll to position [0, 0]
click at [420, 119] on button "×" at bounding box center [421, 122] width 12 height 12
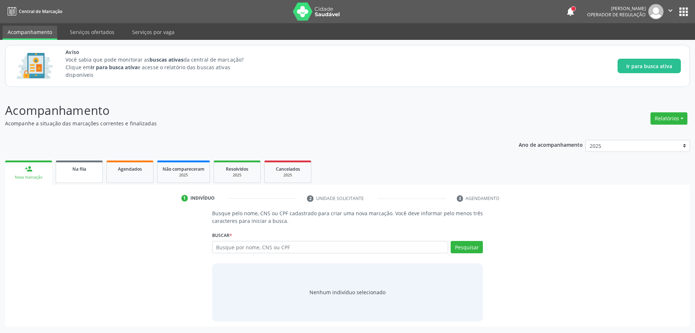
click at [81, 174] on link "Na fila" at bounding box center [79, 171] width 47 height 22
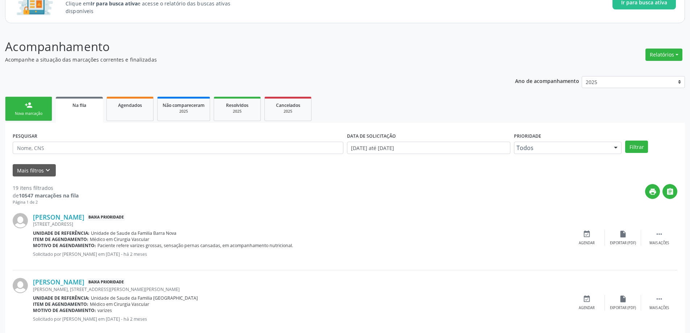
scroll to position [72, 0]
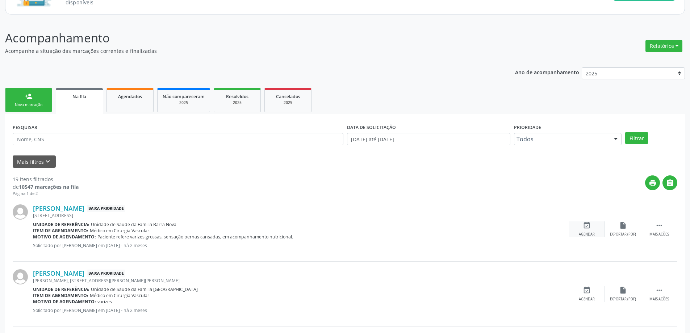
click at [583, 226] on icon "event_available" at bounding box center [587, 225] width 8 height 8
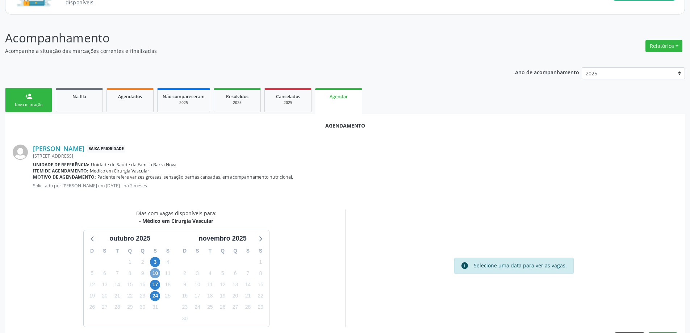
click at [154, 274] on span "10" at bounding box center [155, 273] width 10 height 10
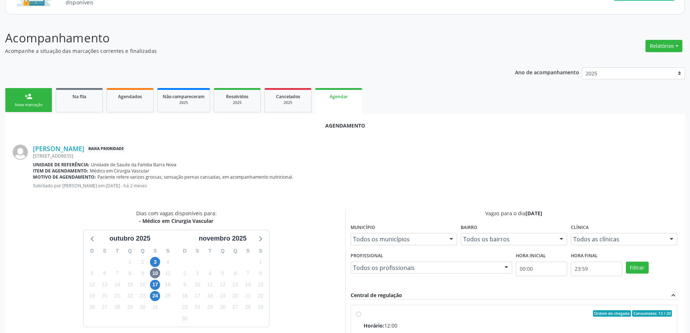
click at [356, 311] on input "Ordem de chegada Consumidos: 13 / 20 Horário: 12:00 Clínica: Centro de Saude Pr…" at bounding box center [358, 313] width 5 height 7
radio input "true"
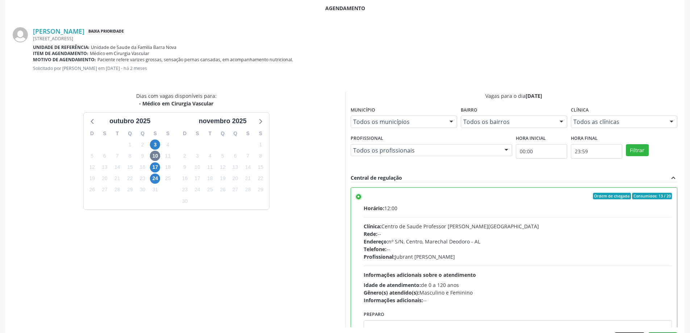
scroll to position [214, 0]
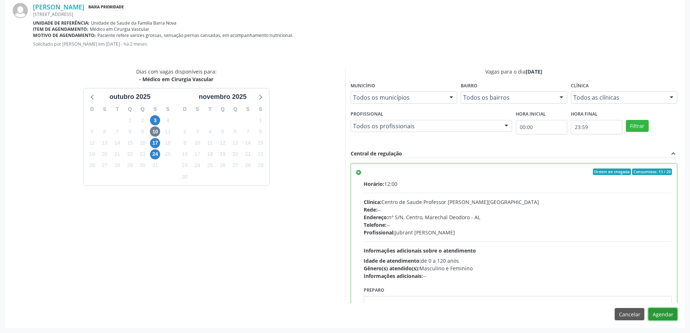
click at [659, 310] on button "Agendar" at bounding box center [662, 314] width 29 height 12
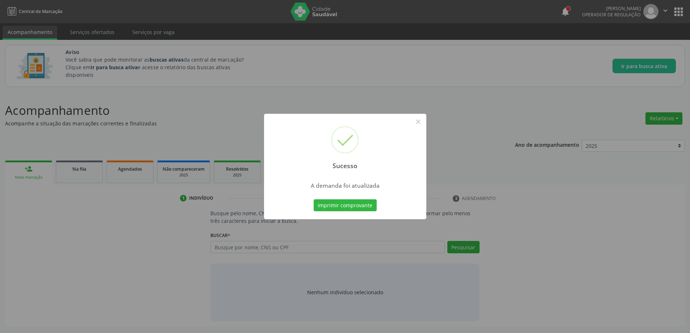
scroll to position [0, 0]
click at [420, 121] on button "×" at bounding box center [421, 122] width 12 height 12
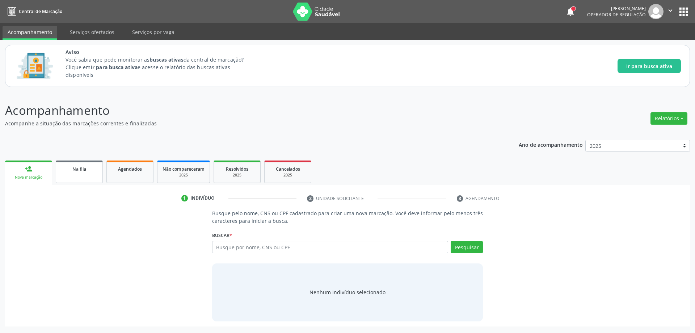
click at [62, 170] on div "Na fila" at bounding box center [79, 169] width 36 height 8
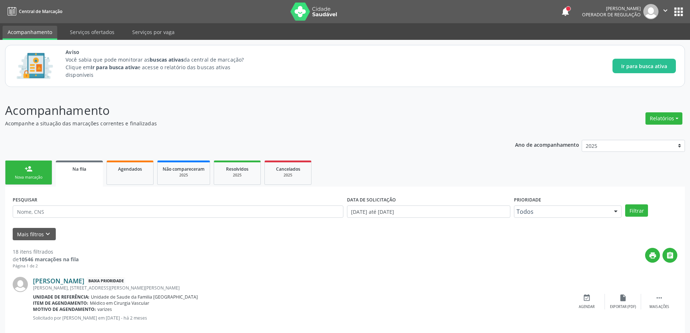
click at [58, 284] on link "[PERSON_NAME]" at bounding box center [58, 281] width 51 height 8
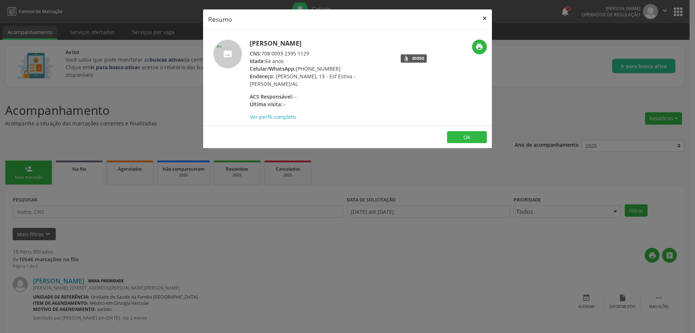
click at [487, 17] on button "×" at bounding box center [485, 18] width 14 height 18
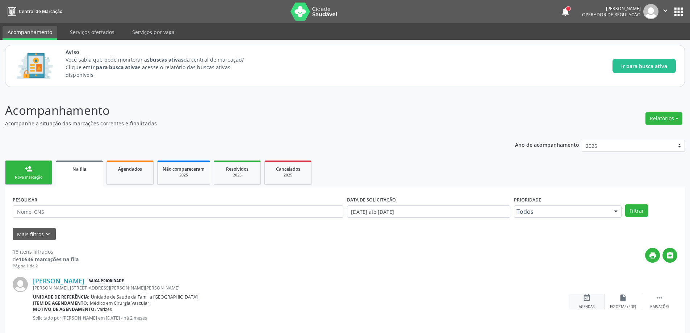
click at [578, 299] on div "event_available Agendar" at bounding box center [587, 302] width 36 height 16
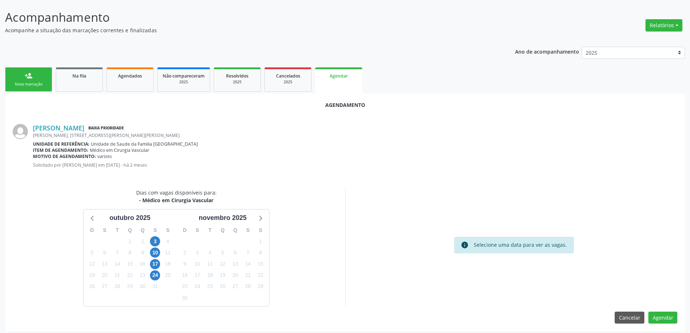
scroll to position [96, 0]
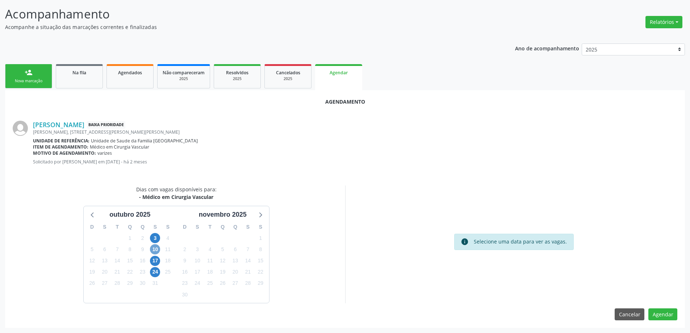
click at [156, 250] on span "10" at bounding box center [155, 249] width 10 height 10
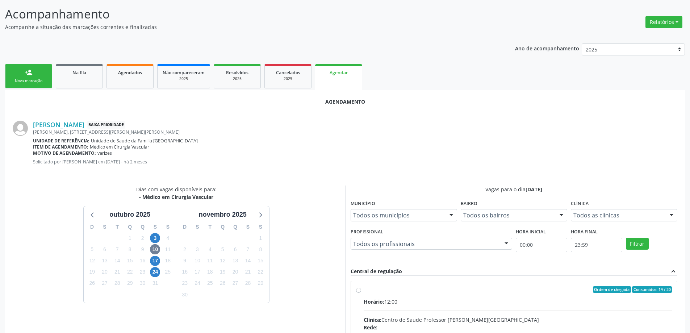
click at [356, 290] on input "Ordem de chegada Consumidos: 14 / 20 Horário: 12:00 Clínica: Centro de Saude Pr…" at bounding box center [358, 289] width 5 height 7
radio input "true"
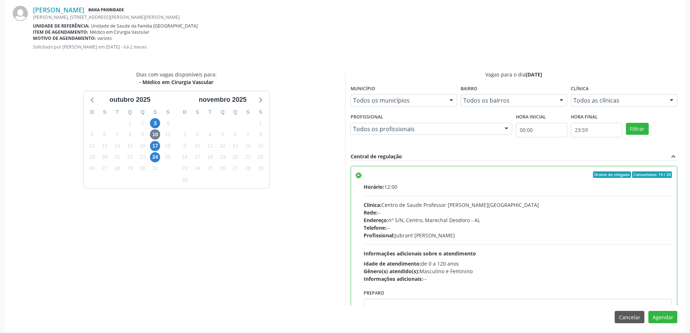
scroll to position [214, 0]
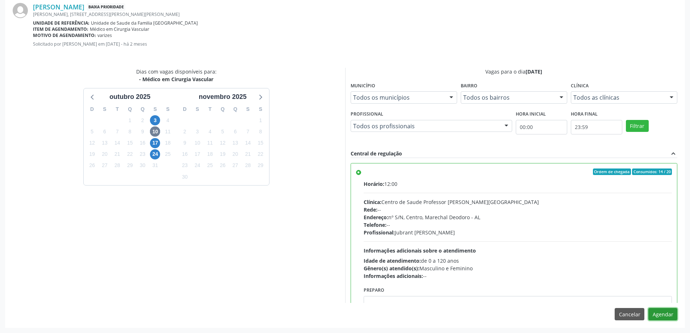
click at [667, 318] on button "Agendar" at bounding box center [662, 314] width 29 height 12
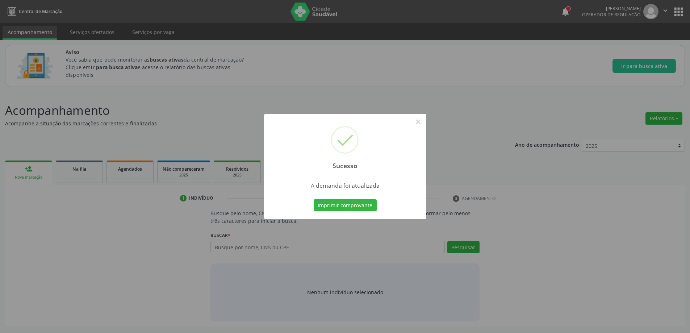
scroll to position [0, 0]
click at [423, 124] on button "×" at bounding box center [421, 122] width 12 height 12
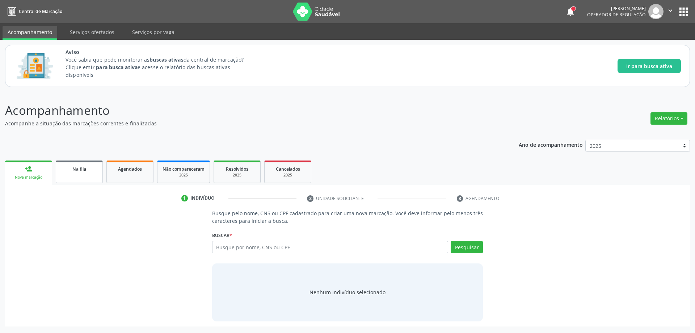
click at [77, 171] on span "Na fila" at bounding box center [79, 169] width 14 height 6
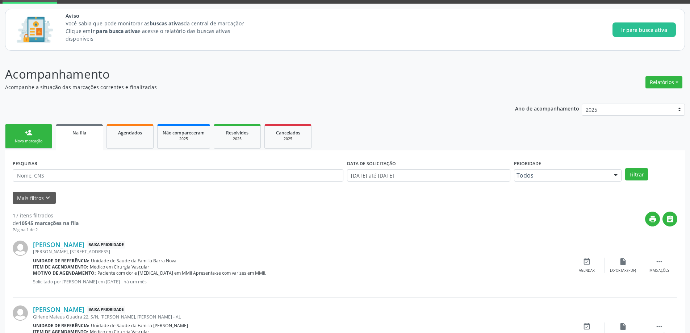
scroll to position [109, 0]
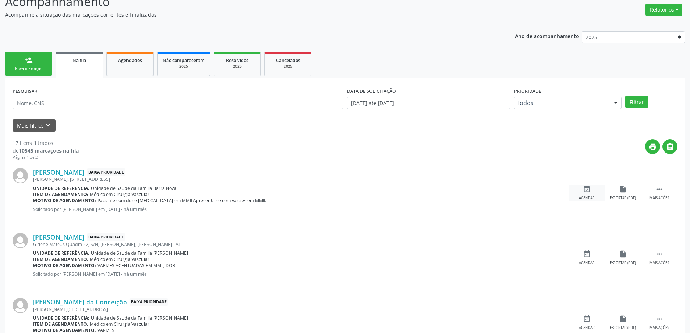
click at [589, 193] on div "event_available Agendar" at bounding box center [587, 193] width 36 height 16
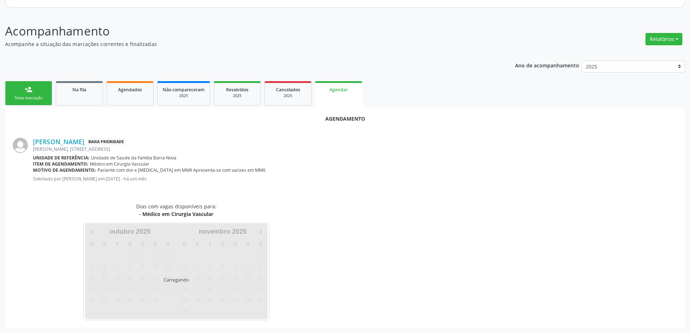
scroll to position [96, 0]
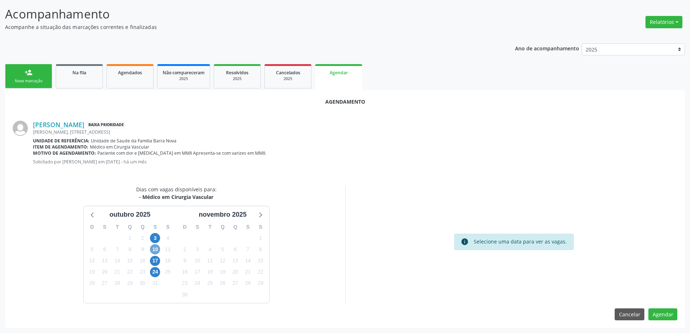
click at [154, 249] on span "10" at bounding box center [155, 249] width 10 height 10
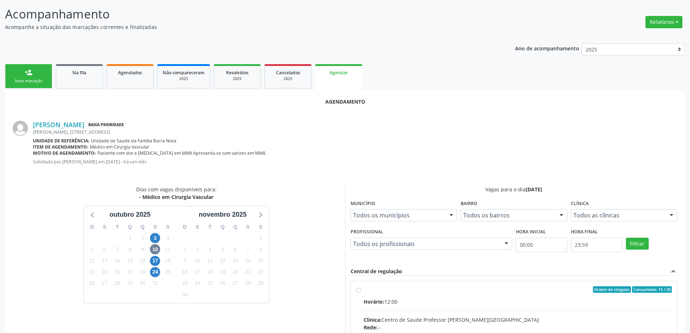
click at [359, 289] on input "Ordem de chegada Consumidos: 15 / 20 Horário: 12:00 Clínica: Centro de Saude Pr…" at bounding box center [358, 289] width 5 height 7
radio input "true"
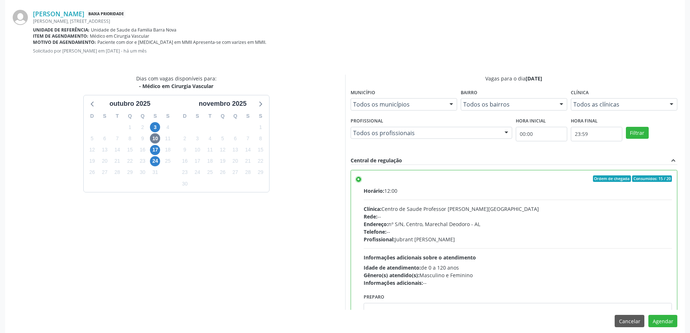
scroll to position [214, 0]
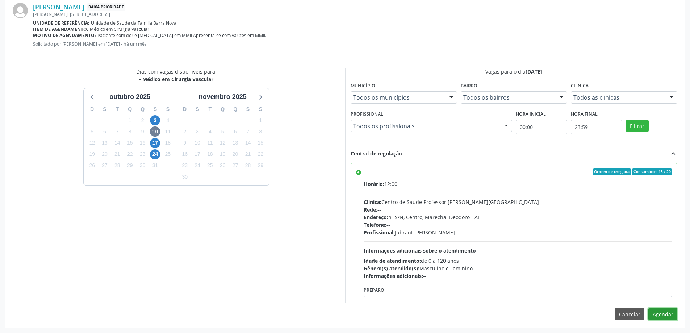
click at [665, 313] on button "Agendar" at bounding box center [662, 314] width 29 height 12
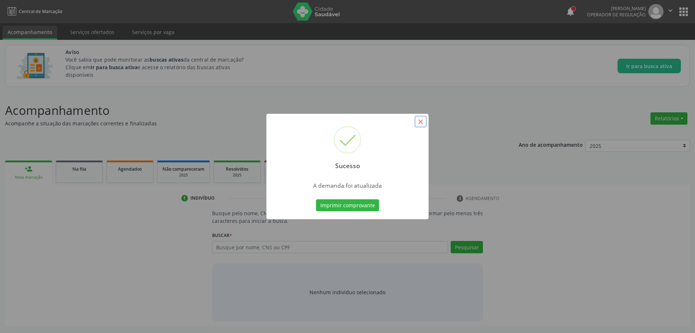
click at [418, 121] on button "×" at bounding box center [421, 122] width 12 height 12
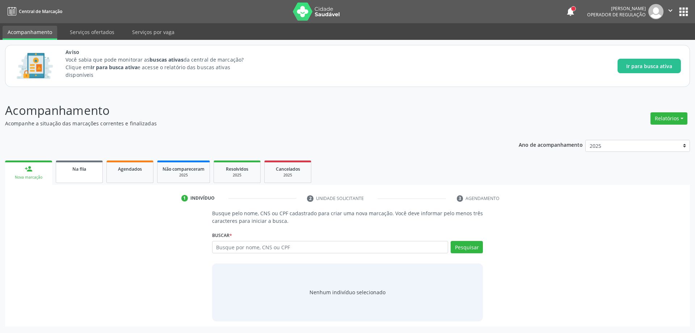
click at [78, 176] on link "Na fila" at bounding box center [79, 171] width 47 height 22
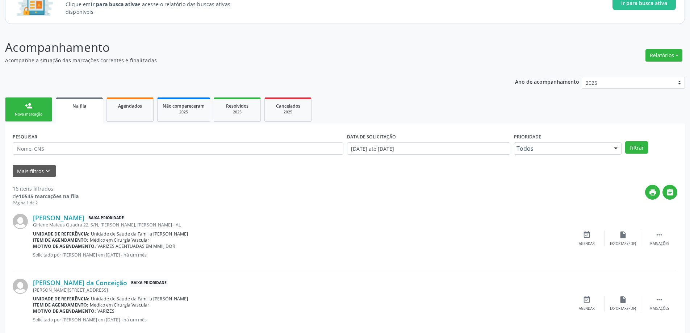
scroll to position [72, 0]
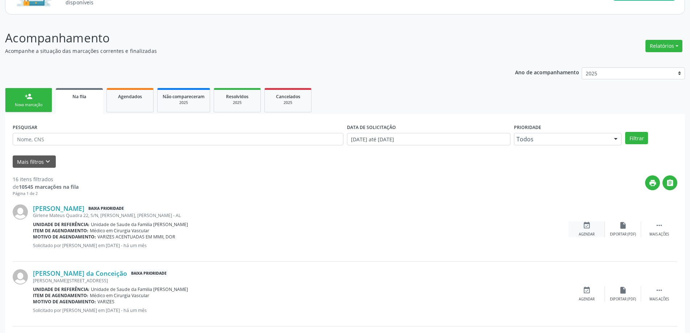
click at [590, 229] on icon "event_available" at bounding box center [587, 225] width 8 height 8
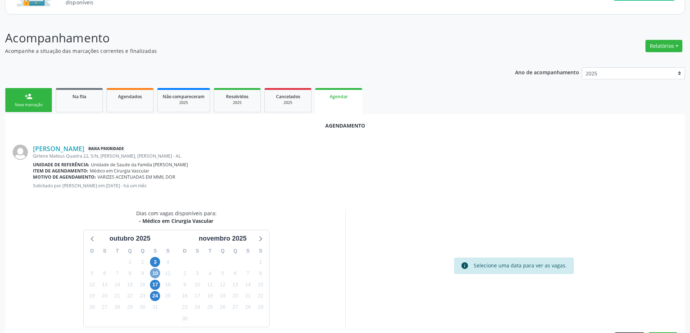
click at [155, 274] on span "10" at bounding box center [155, 273] width 10 height 10
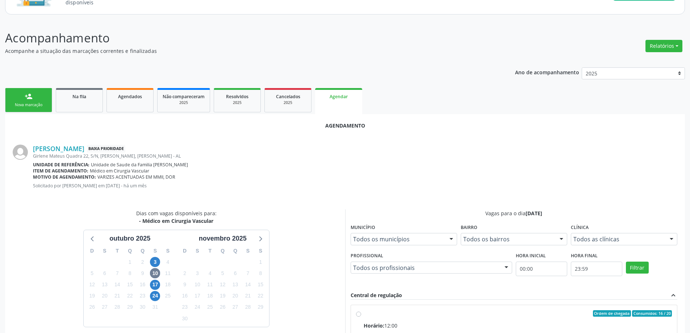
click at [356, 312] on input "Ordem de chegada Consumidos: 16 / 20 Horário: 12:00 Clínica: Centro de Saude Pr…" at bounding box center [358, 313] width 5 height 7
radio input "true"
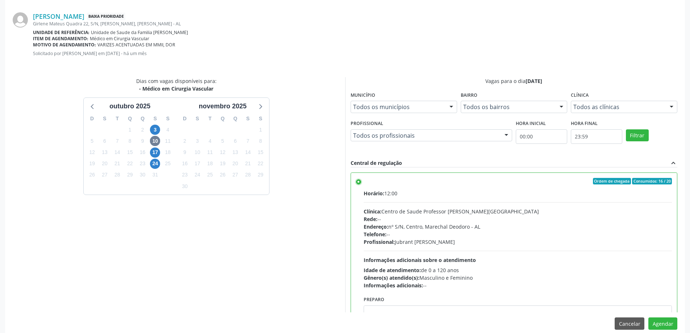
scroll to position [214, 0]
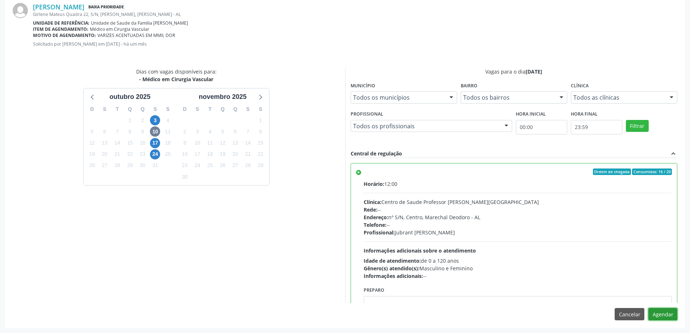
click at [655, 315] on button "Agendar" at bounding box center [662, 314] width 29 height 12
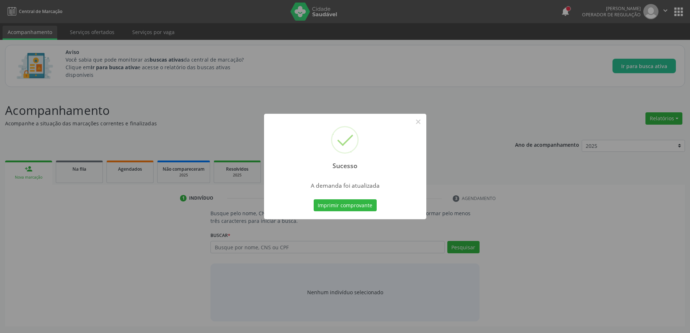
scroll to position [0, 0]
click at [419, 123] on button "×" at bounding box center [421, 122] width 12 height 12
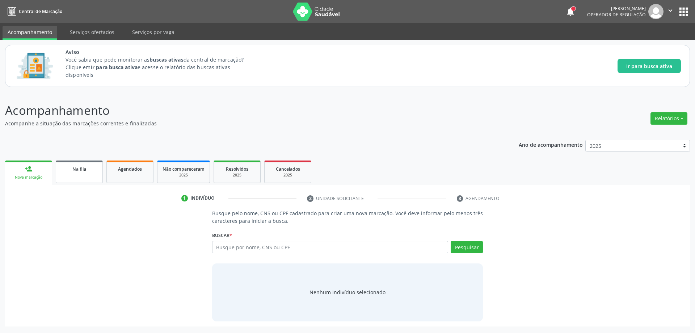
click at [72, 166] on div "Na fila" at bounding box center [79, 169] width 36 height 8
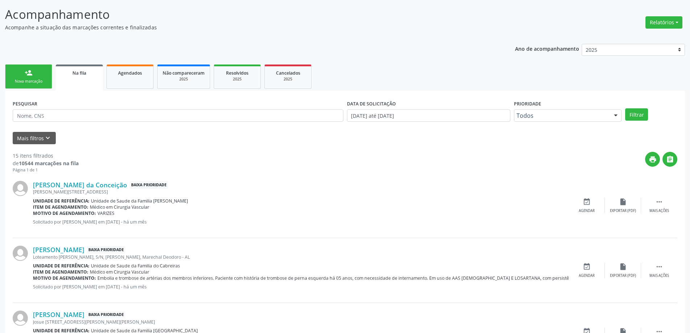
scroll to position [109, 0]
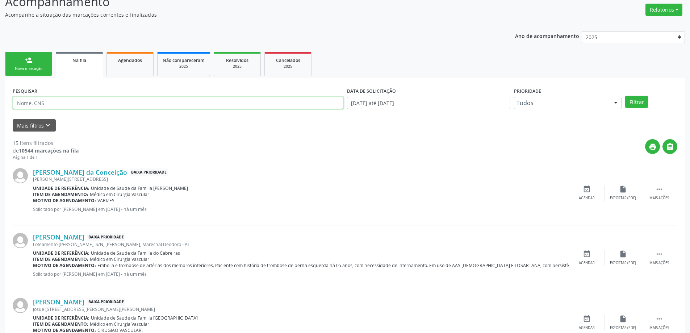
click at [100, 102] on input "text" at bounding box center [178, 103] width 331 height 12
drag, startPoint x: 280, startPoint y: 129, endPoint x: 284, endPoint y: 130, distance: 4.1
click at [281, 129] on div "Mais filtros keyboard_arrow_down" at bounding box center [345, 125] width 668 height 13
click at [89, 60] on div "Na fila" at bounding box center [79, 60] width 37 height 8
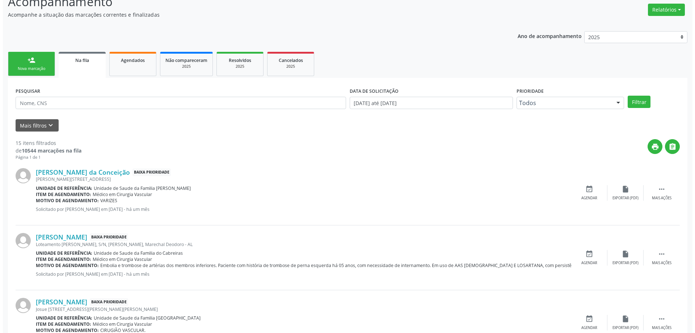
scroll to position [0, 0]
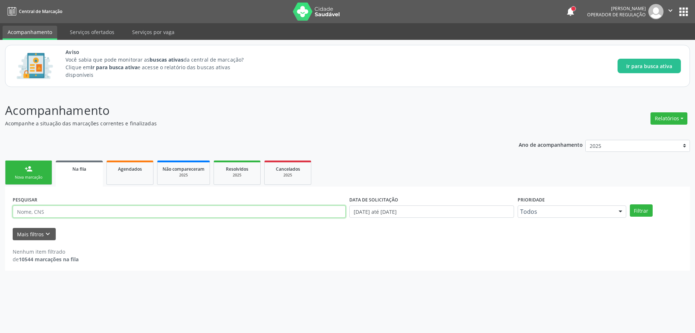
click at [35, 217] on input "text" at bounding box center [179, 211] width 333 height 12
click at [87, 173] on link "Na fila" at bounding box center [79, 173] width 47 height 26
drag, startPoint x: 183, startPoint y: 202, endPoint x: 115, endPoint y: 219, distance: 69.8
click at [167, 209] on div "PESQUISAR" at bounding box center [179, 208] width 337 height 28
click at [105, 211] on input "text" at bounding box center [179, 211] width 333 height 12
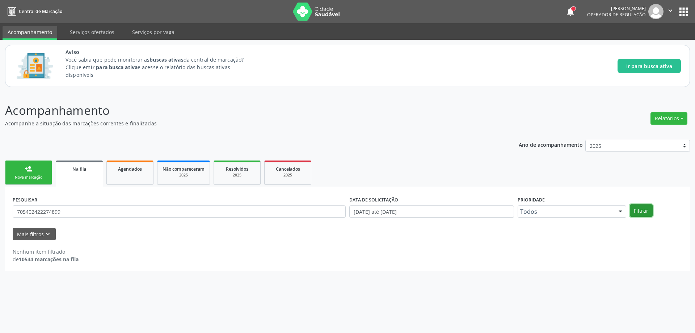
click at [642, 210] on button "Filtrar" at bounding box center [641, 210] width 23 height 12
click at [108, 209] on input "705402422274899" at bounding box center [179, 211] width 333 height 12
type input "7"
click at [642, 209] on button "Filtrar" at bounding box center [641, 210] width 23 height 12
click at [75, 209] on input "705402422274899" at bounding box center [179, 211] width 333 height 12
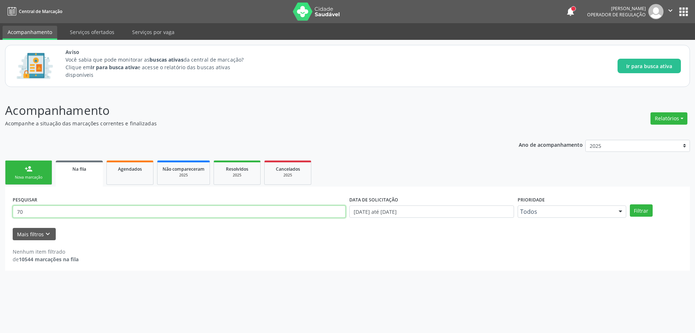
type input "7"
